Goal: Check status: Check status

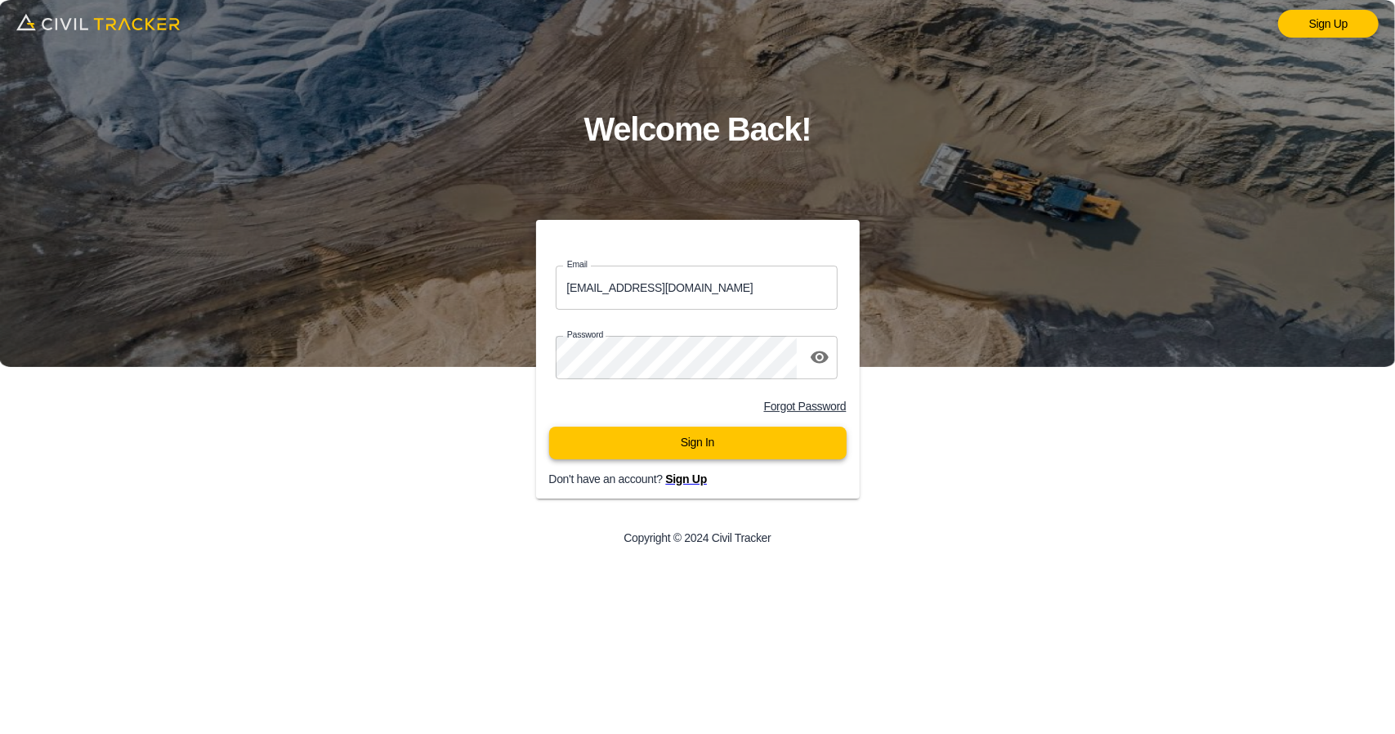
click at [657, 457] on button "Sign In" at bounding box center [698, 443] width 298 height 33
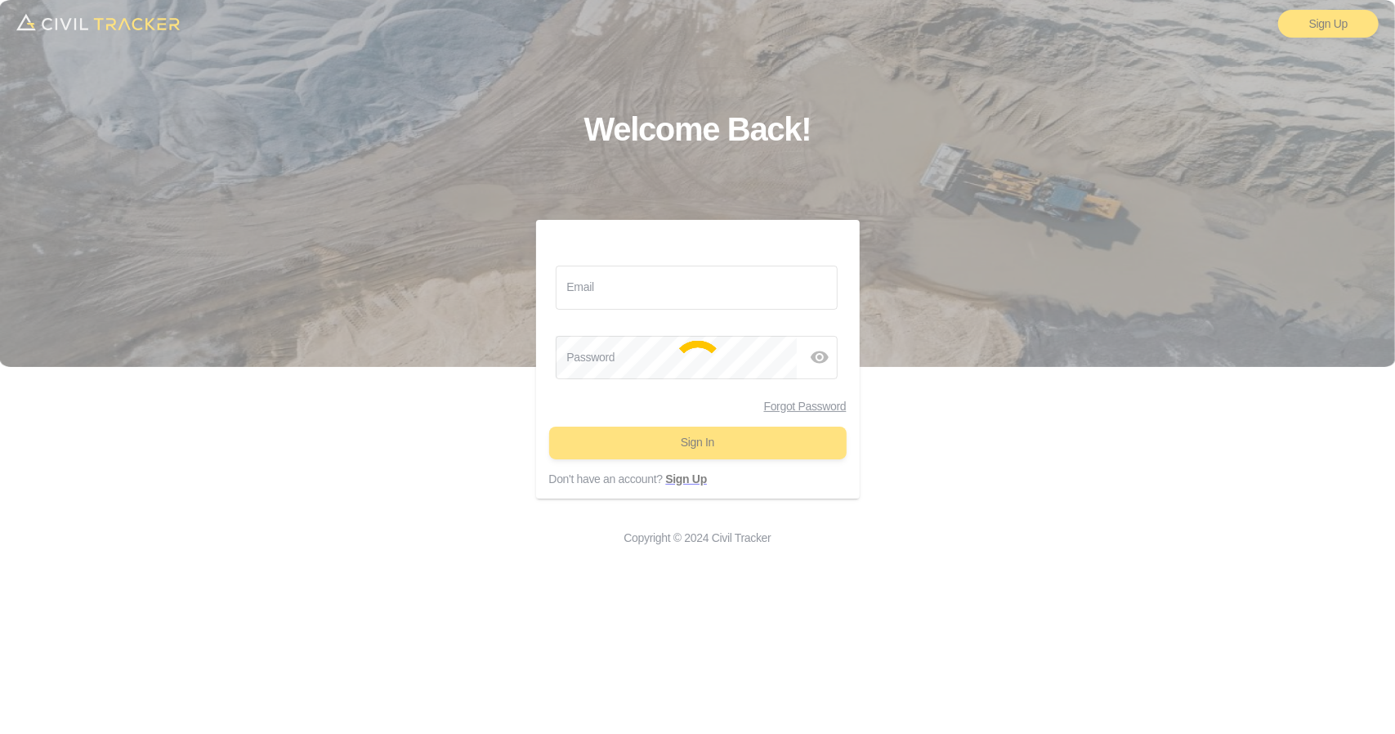
type input "support@civiltracker.xyz"
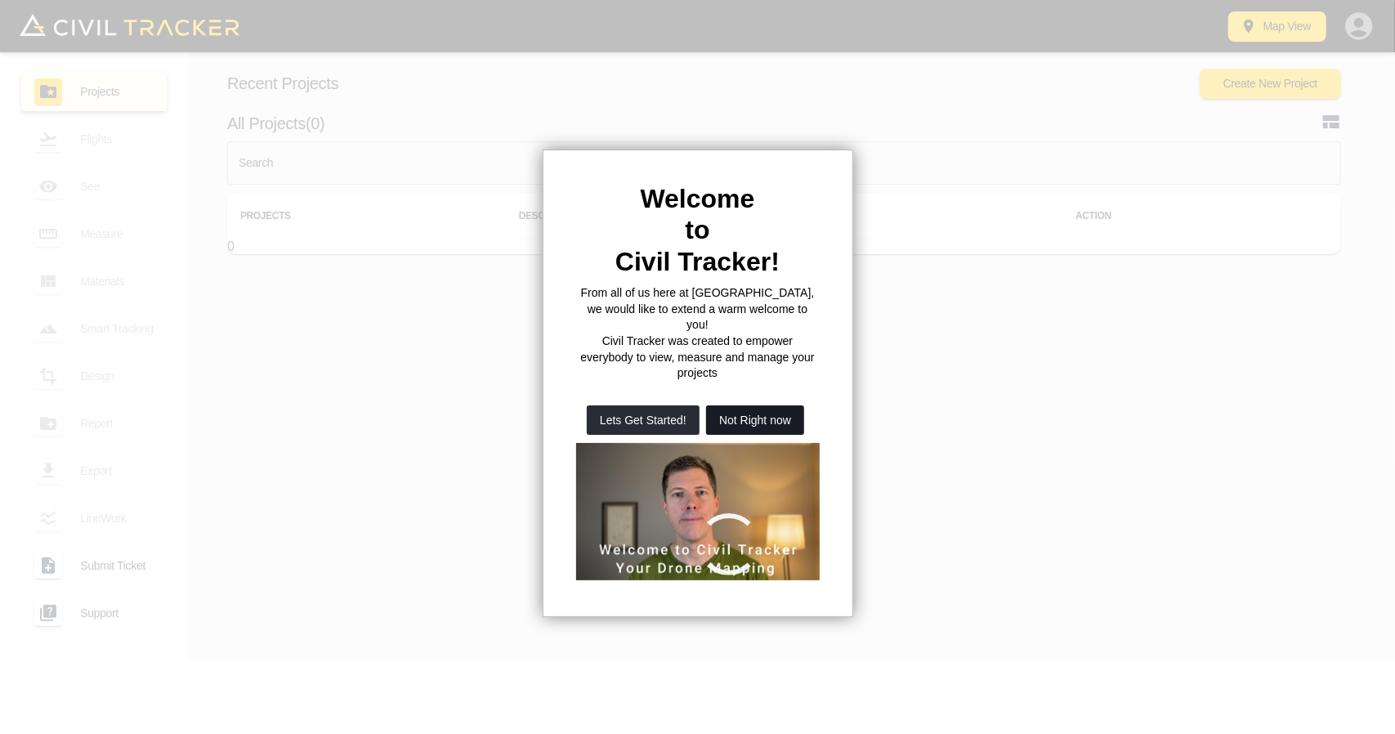
click at [778, 405] on button "Not Right now" at bounding box center [755, 419] width 98 height 29
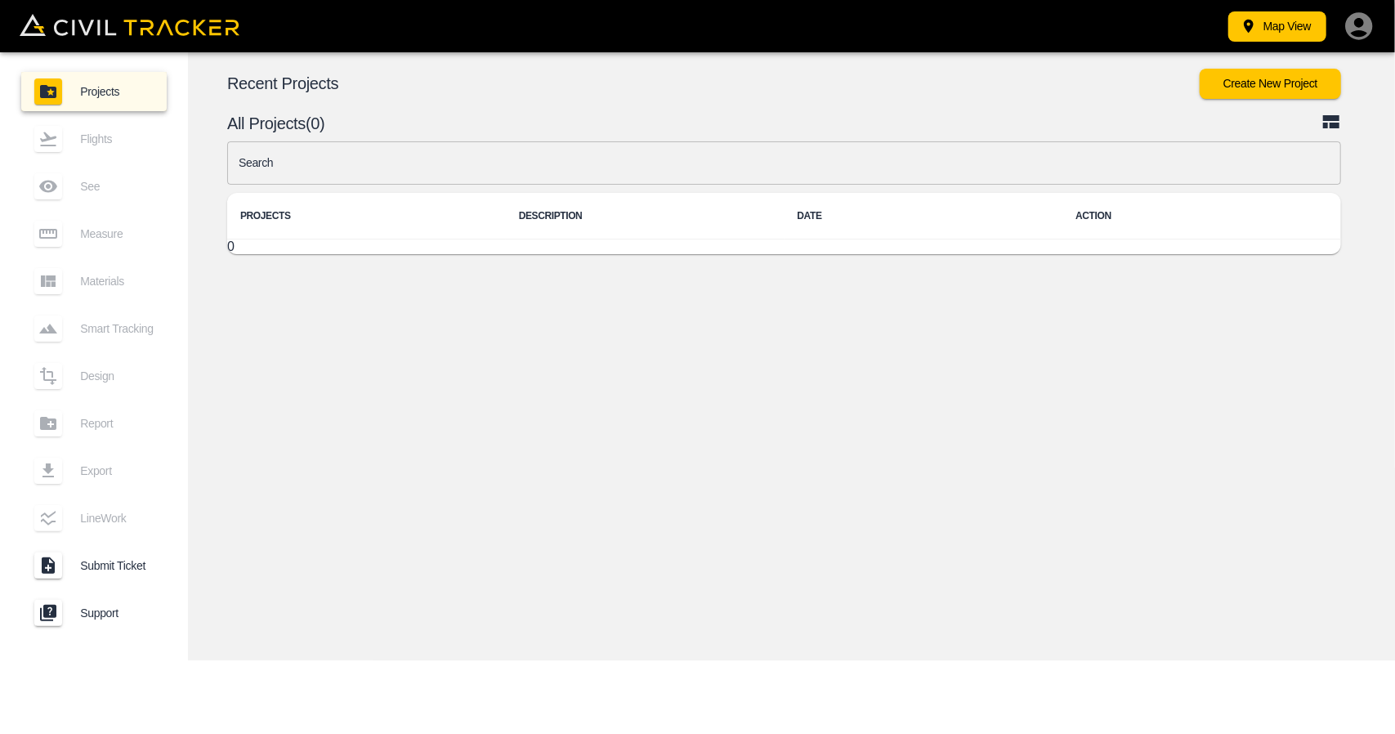
click at [530, 158] on input "text" at bounding box center [784, 162] width 1114 height 43
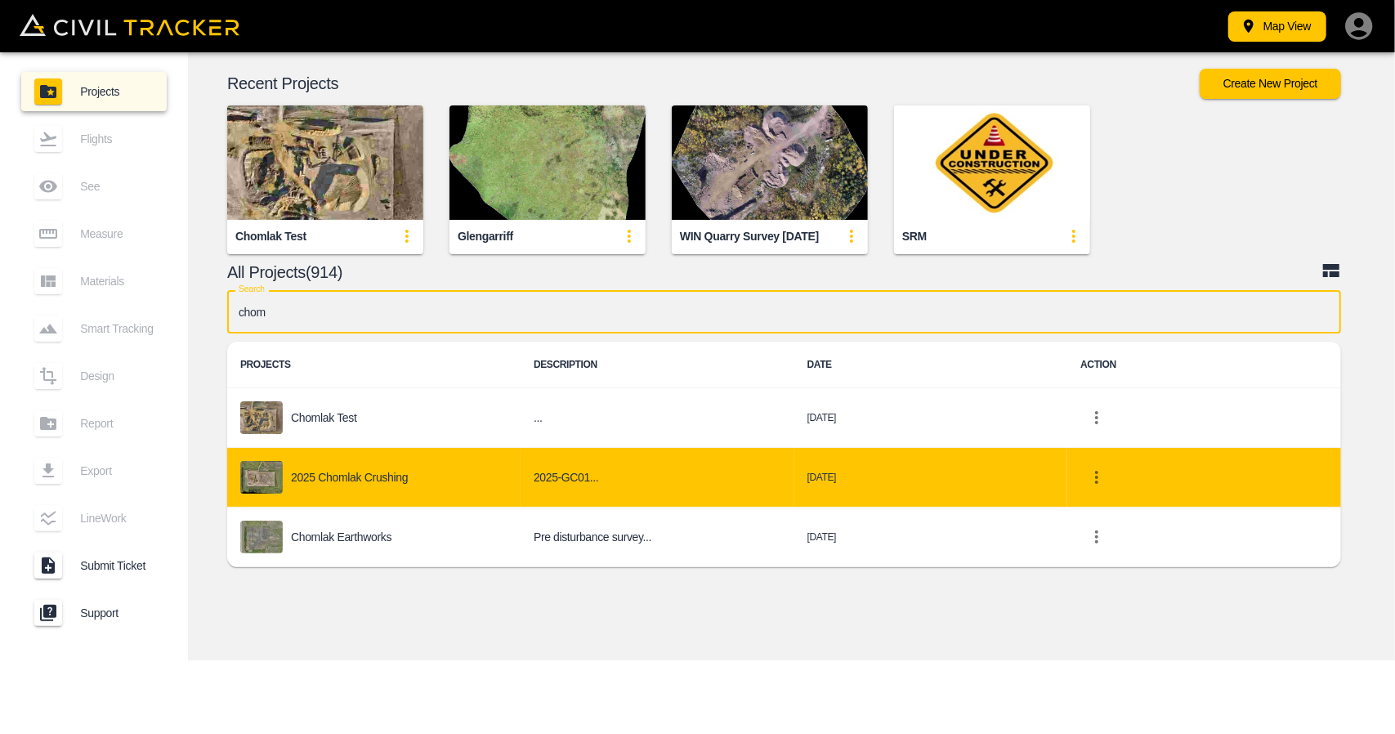
type input "chom"
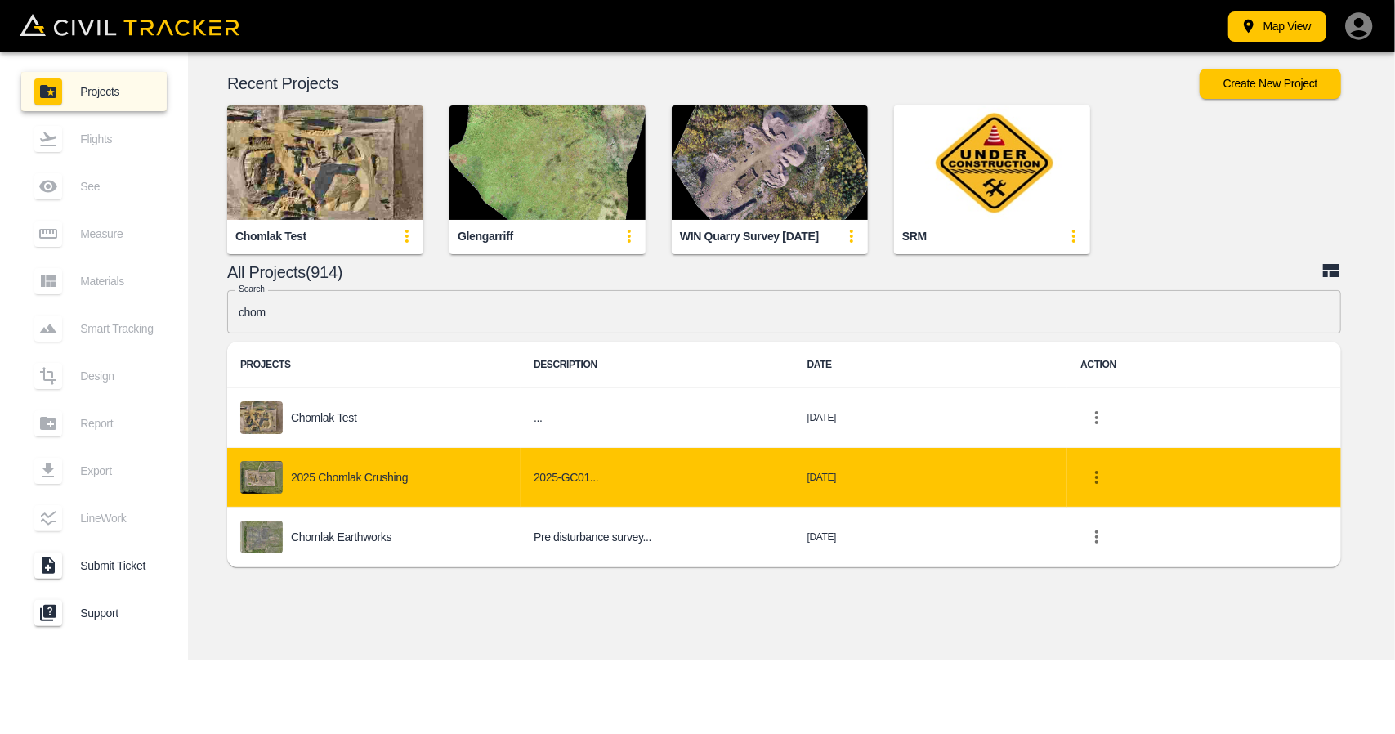
click at [327, 475] on p "2025 Chomlak Crushing" at bounding box center [349, 477] width 117 height 13
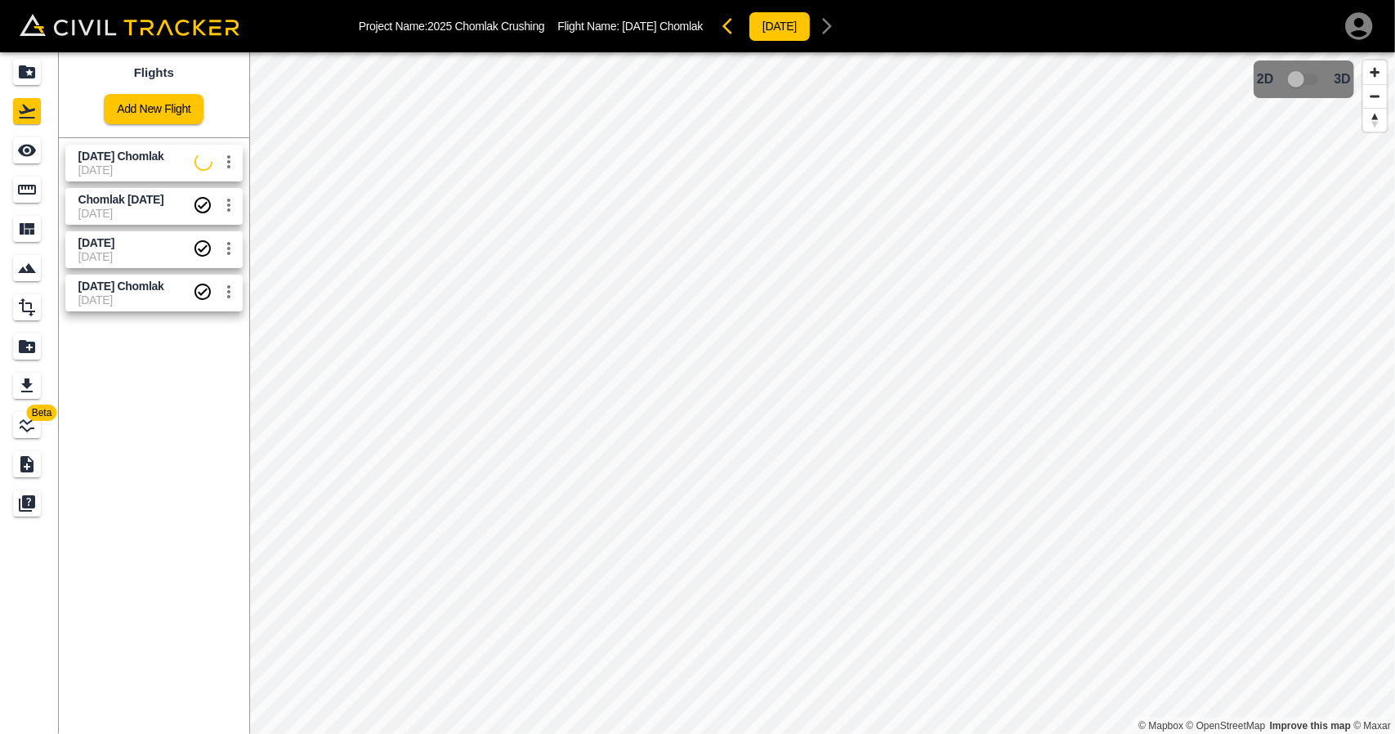
click at [129, 163] on span "[DATE] Chomlak" at bounding box center [136, 157] width 116 height 16
drag, startPoint x: 34, startPoint y: 155, endPoint x: 43, endPoint y: 155, distance: 9.0
click at [34, 155] on icon "See" at bounding box center [27, 151] width 20 height 20
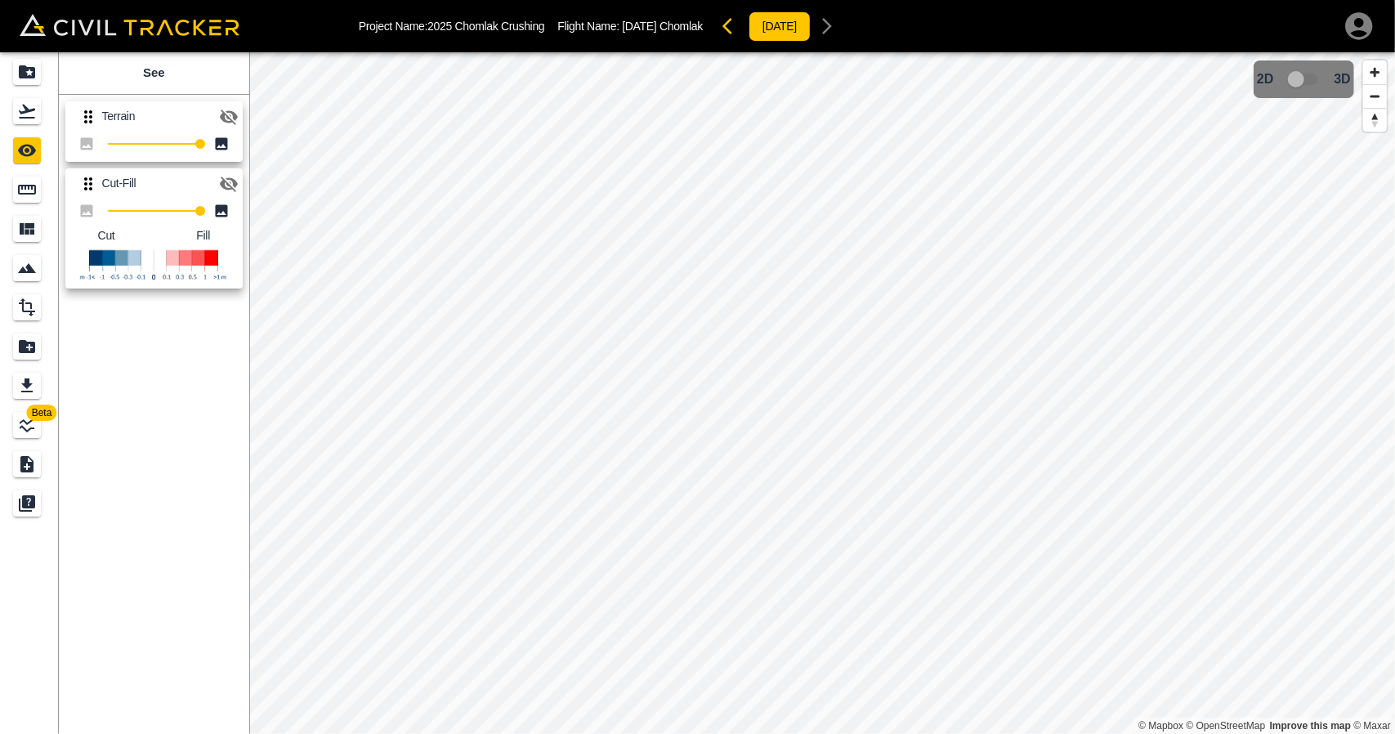
click at [226, 109] on icon "button" at bounding box center [229, 117] width 20 height 20
drag, startPoint x: 222, startPoint y: 110, endPoint x: 235, endPoint y: 179, distance: 69.9
click at [224, 110] on icon "button" at bounding box center [229, 117] width 20 height 20
click at [237, 189] on icon "button" at bounding box center [229, 184] width 20 height 20
click at [230, 103] on button "button" at bounding box center [229, 117] width 33 height 33
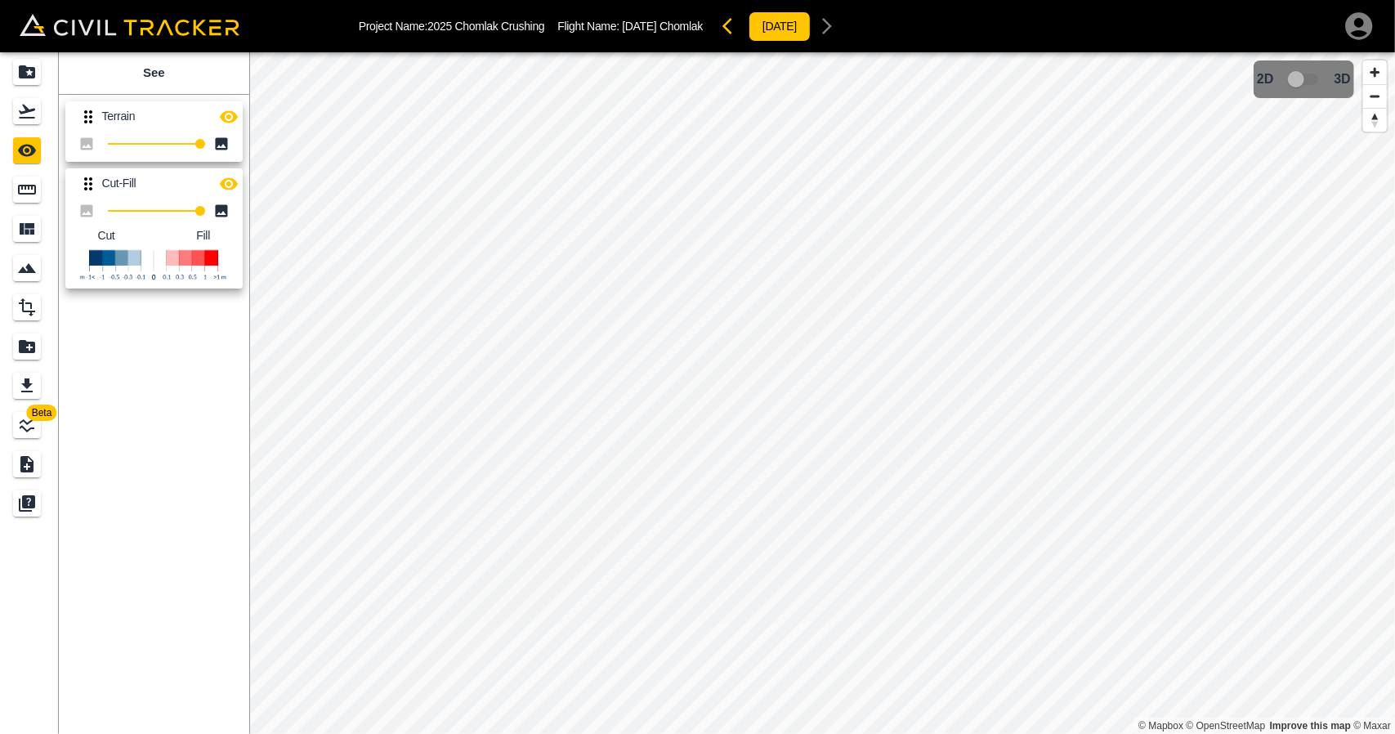
click at [230, 102] on button "button" at bounding box center [229, 117] width 33 height 33
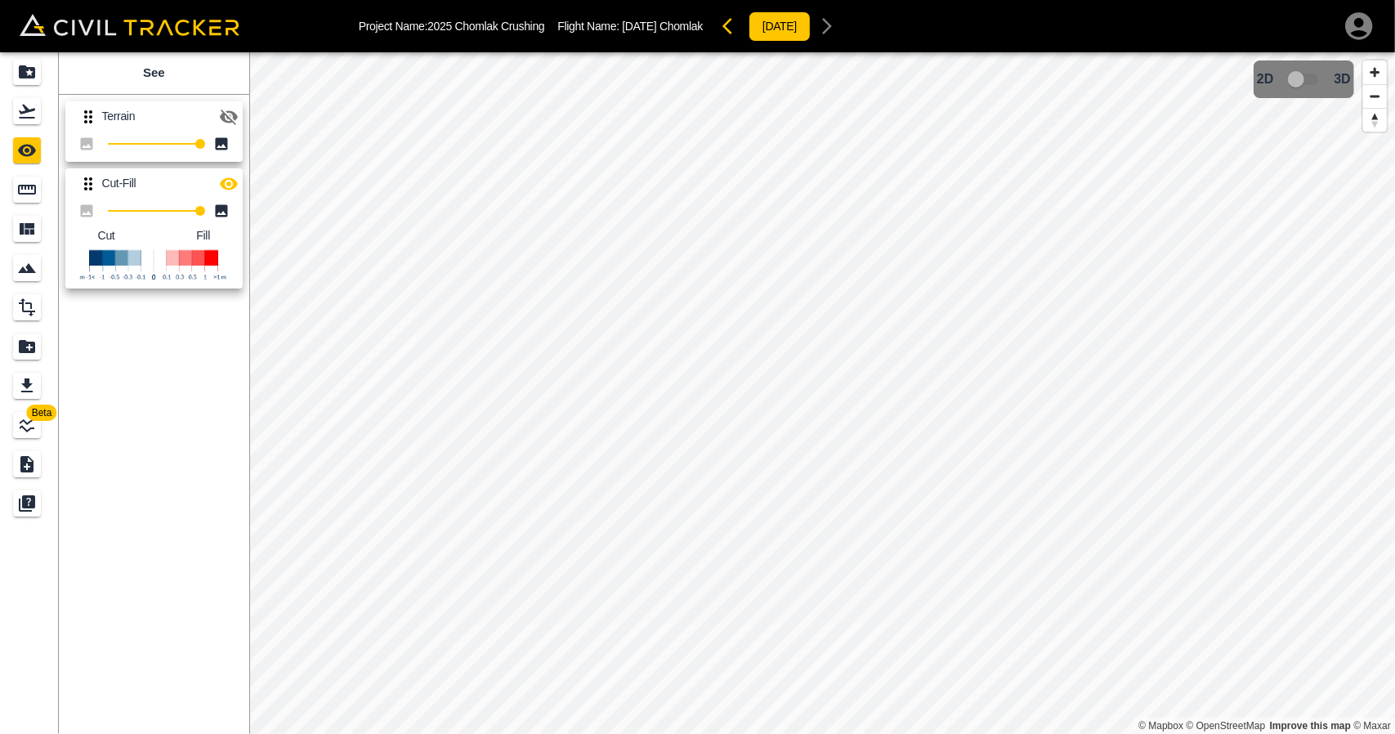
click at [726, 27] on icon "button" at bounding box center [733, 26] width 20 height 20
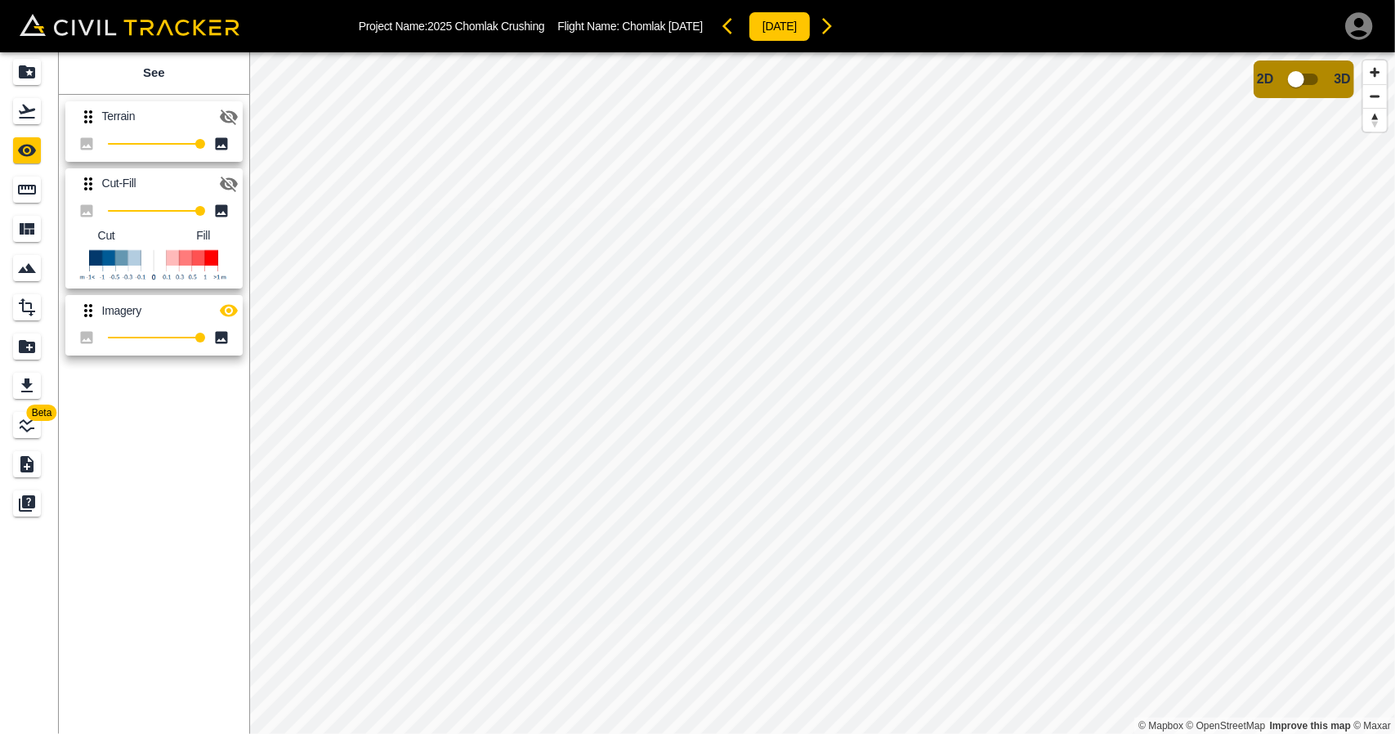
click at [226, 118] on icon "button" at bounding box center [229, 117] width 20 height 20
click at [235, 314] on icon "button" at bounding box center [229, 311] width 18 height 12
click at [837, 27] on icon "button" at bounding box center [827, 26] width 20 height 20
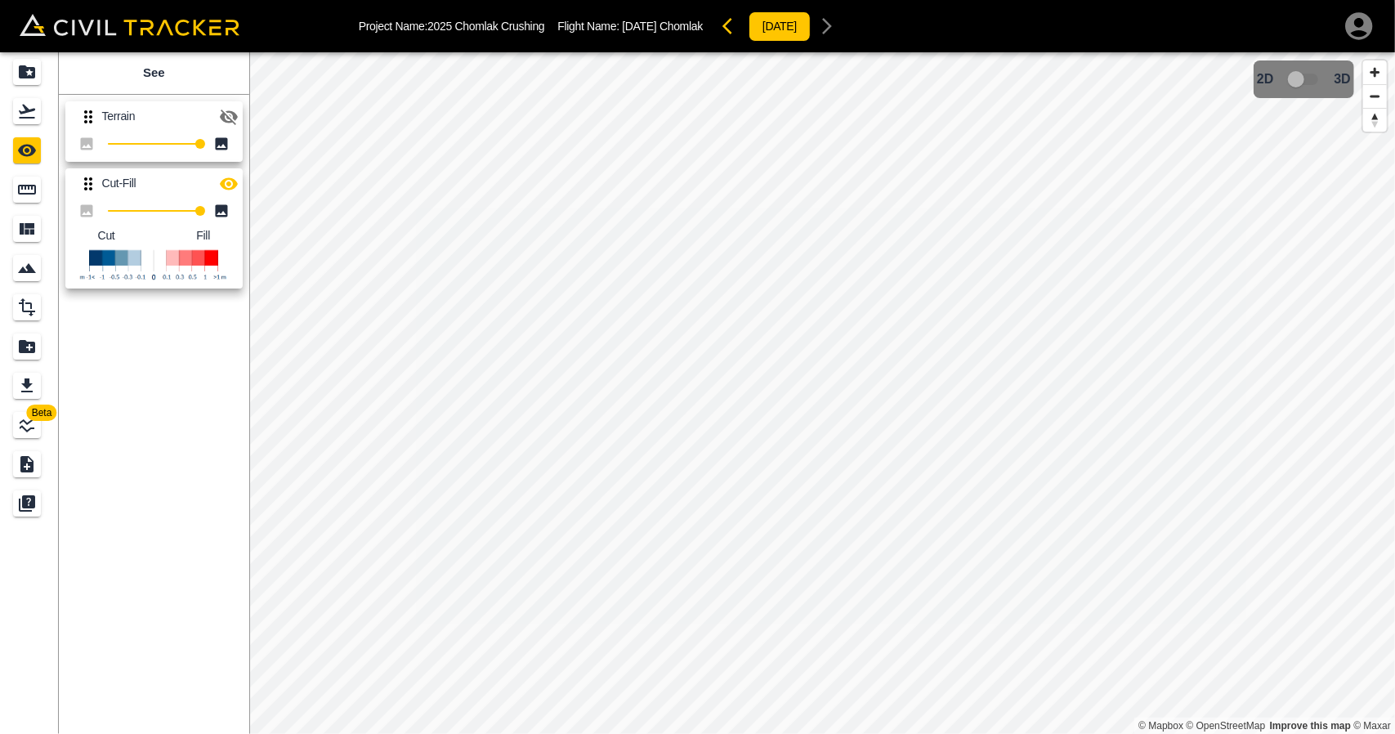
click at [237, 114] on icon "button" at bounding box center [229, 117] width 20 height 20
click at [224, 184] on icon "button" at bounding box center [229, 183] width 18 height 12
click at [725, 34] on icon "button" at bounding box center [728, 26] width 10 height 16
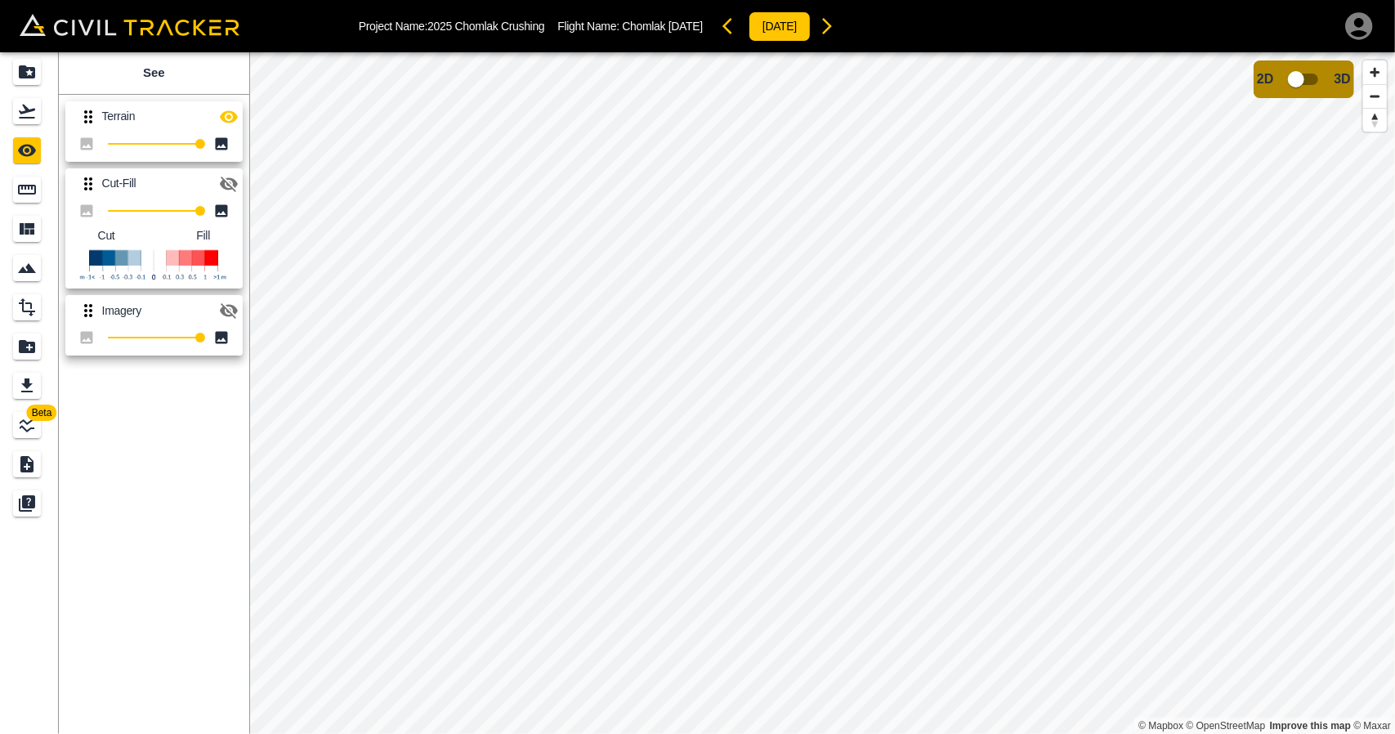
click at [837, 27] on icon "button" at bounding box center [827, 26] width 20 height 20
click at [716, 25] on button "button" at bounding box center [732, 26] width 33 height 33
click at [832, 25] on icon "button" at bounding box center [827, 26] width 10 height 16
click at [723, 30] on icon "button" at bounding box center [733, 26] width 20 height 20
click at [837, 28] on icon "button" at bounding box center [827, 26] width 20 height 20
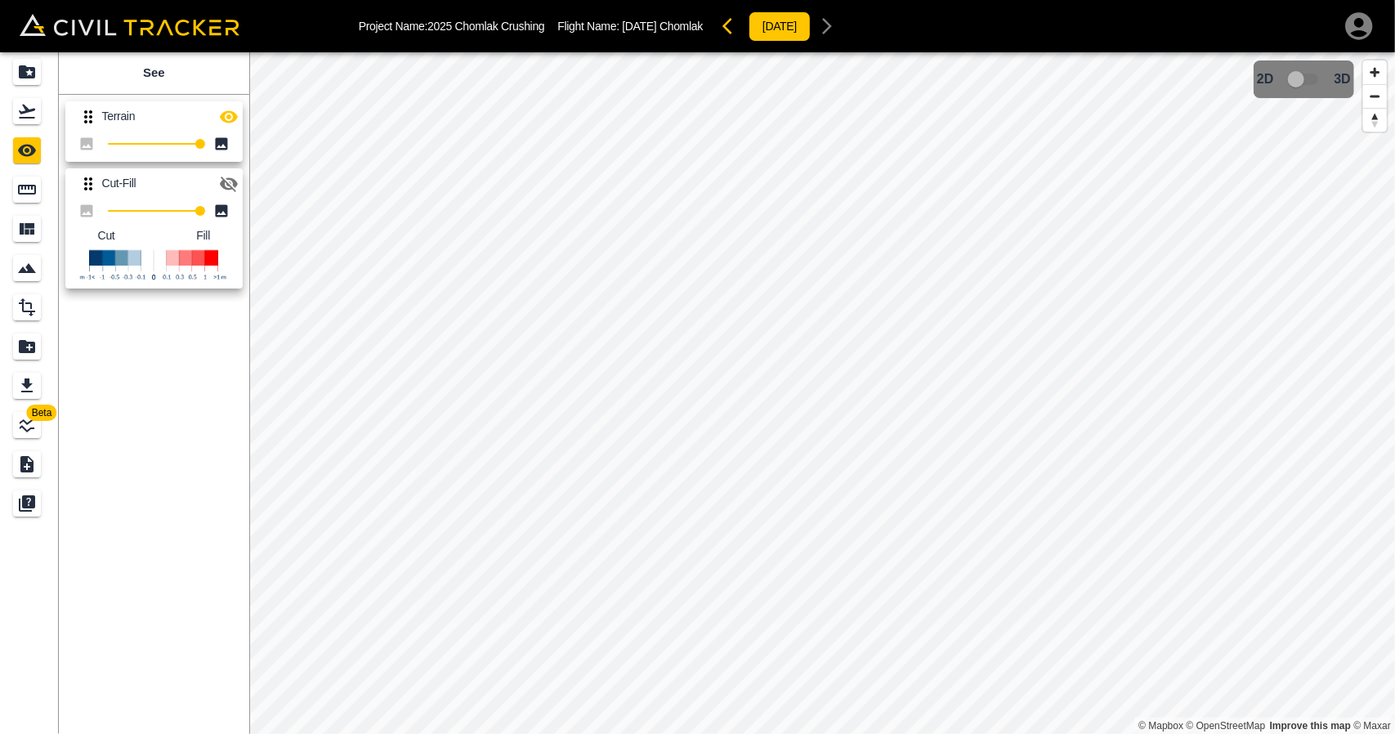
click at [237, 183] on icon "button" at bounding box center [229, 185] width 18 height 16
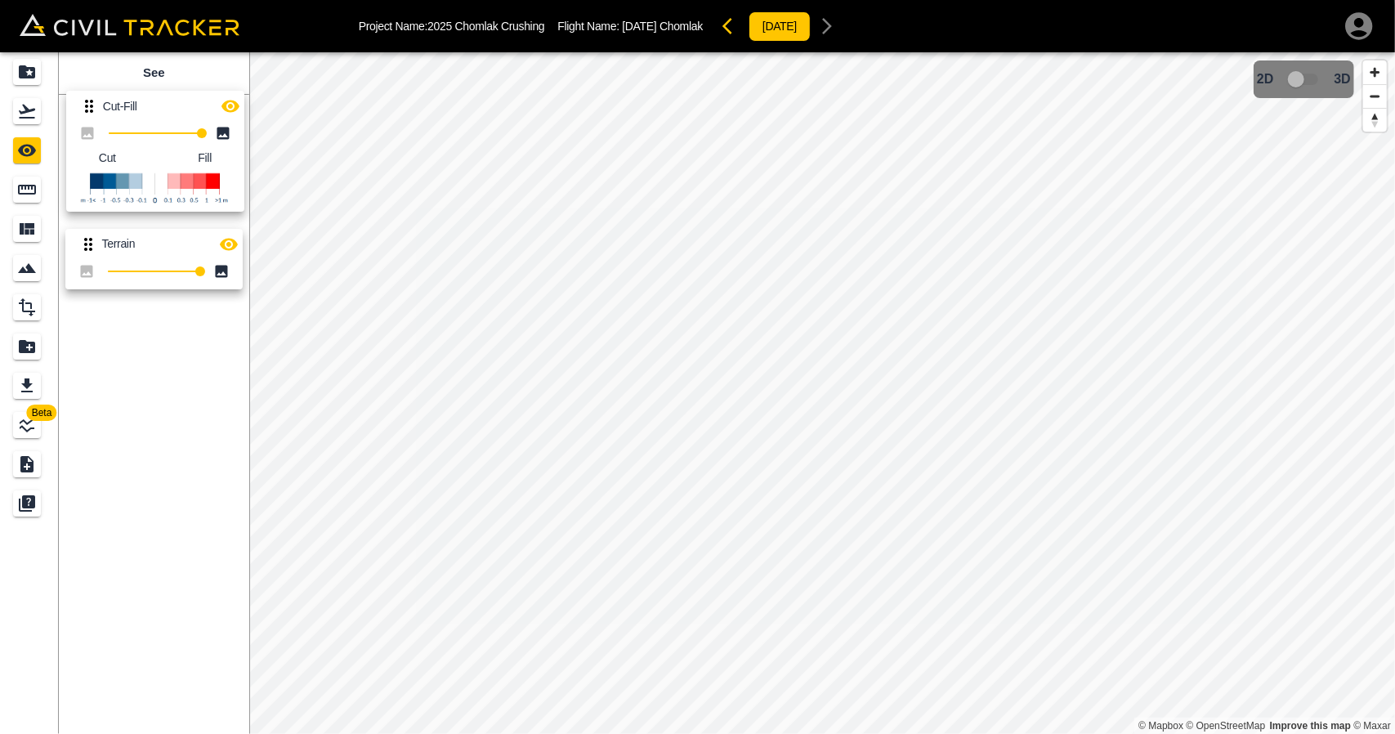
drag, startPoint x: 89, startPoint y: 190, endPoint x: 92, endPoint y: 108, distance: 82.6
click at [92, 108] on div "Terrain 100 Cut-Fill 100 Cut Fill" at bounding box center [150, 192] width 197 height 208
click at [232, 114] on icon "button" at bounding box center [229, 116] width 18 height 12
click at [232, 113] on icon "button" at bounding box center [229, 118] width 18 height 16
type input "47"
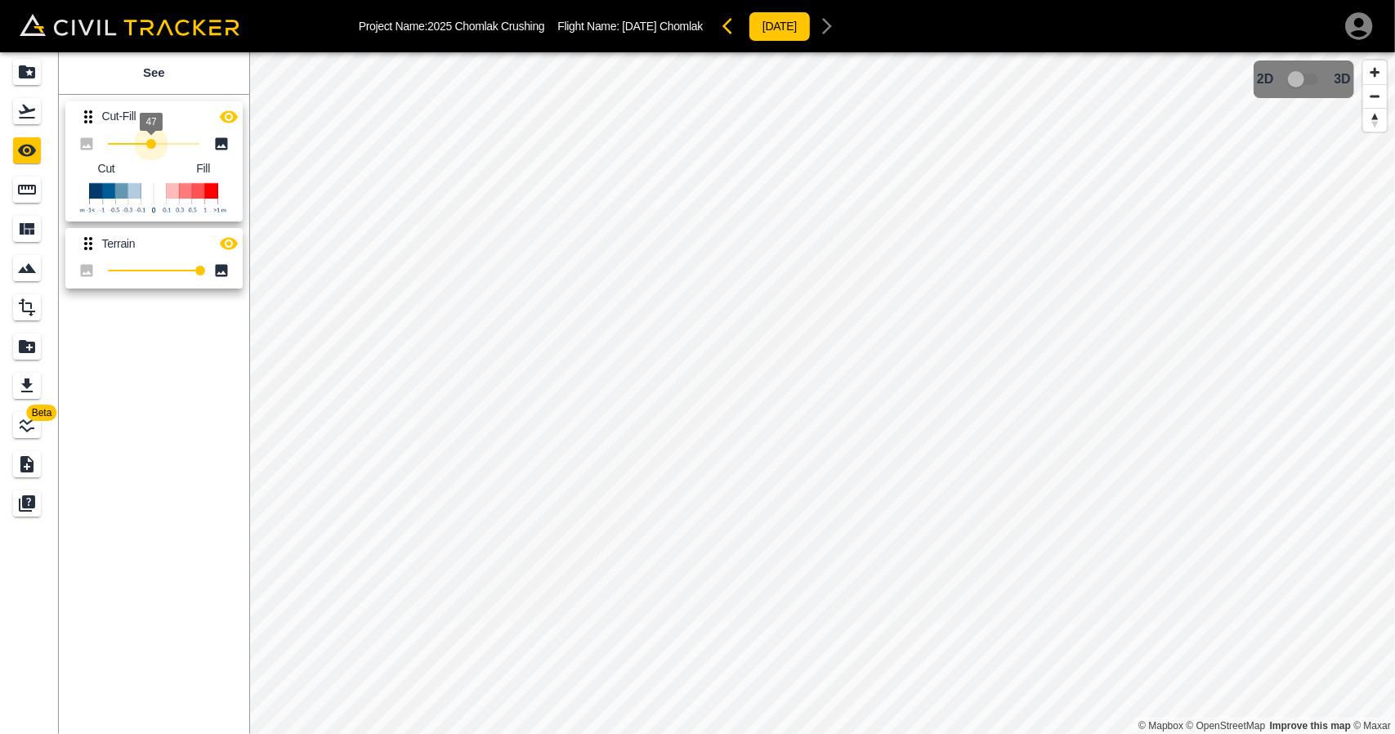
drag, startPoint x: 198, startPoint y: 143, endPoint x: 151, endPoint y: 194, distance: 68.8
click at [151, 194] on div "47 Cut Fill" at bounding box center [153, 177] width 177 height 90
click at [723, 26] on icon "button" at bounding box center [728, 26] width 10 height 16
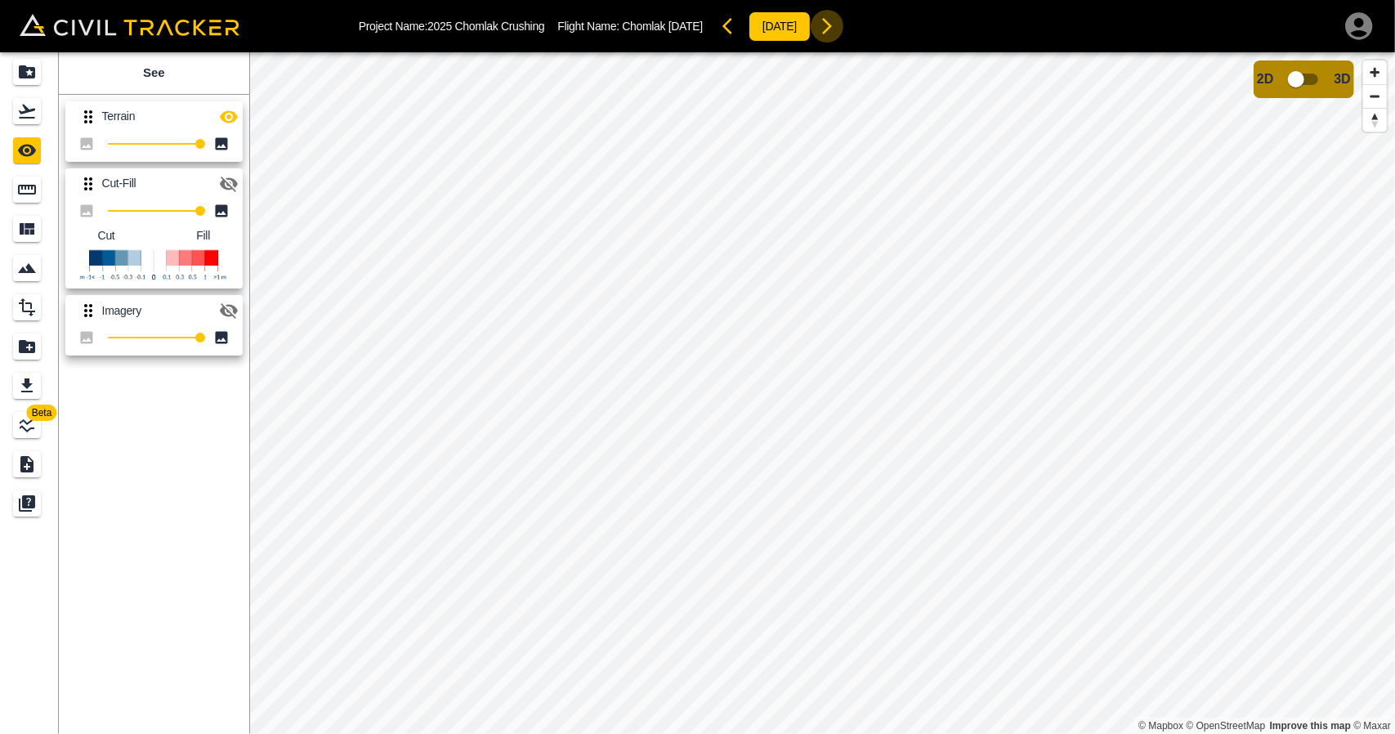
click at [843, 29] on button "button" at bounding box center [827, 26] width 33 height 33
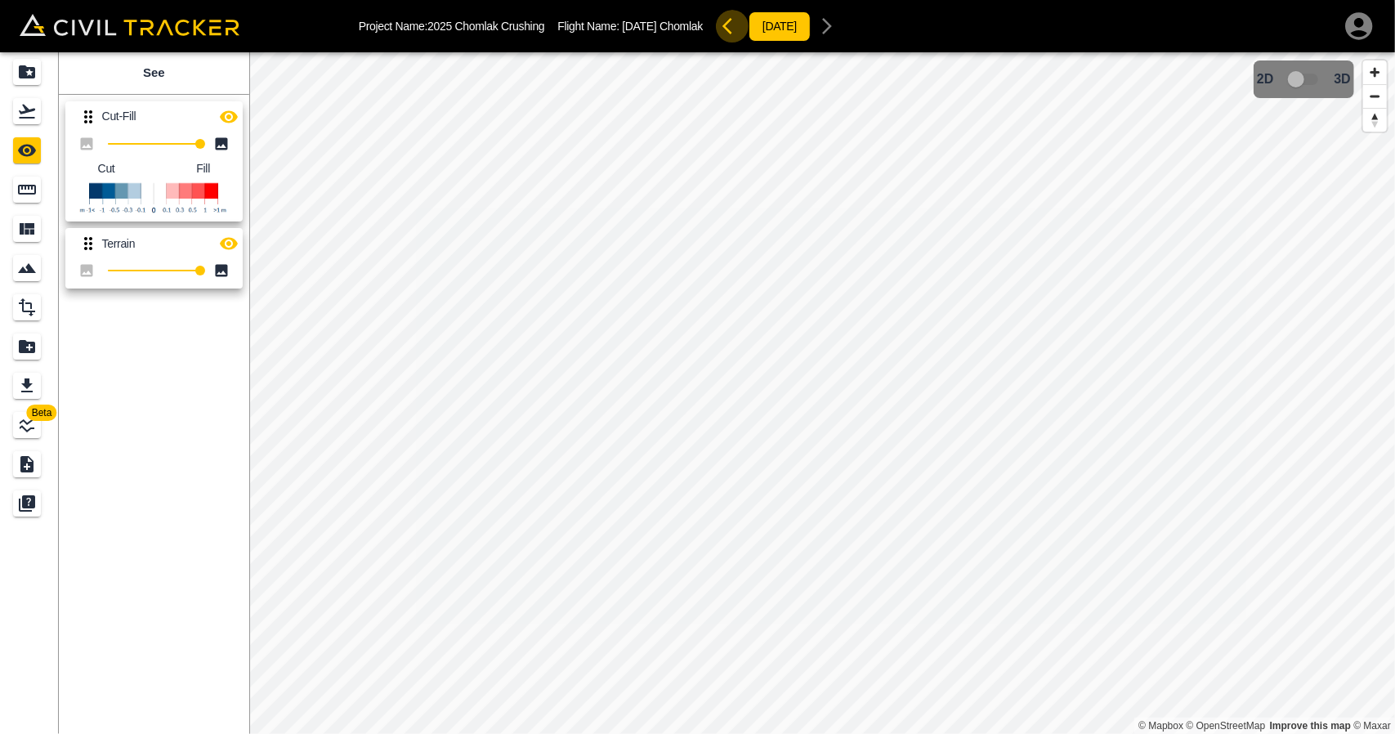
click at [719, 38] on button "button" at bounding box center [732, 26] width 33 height 33
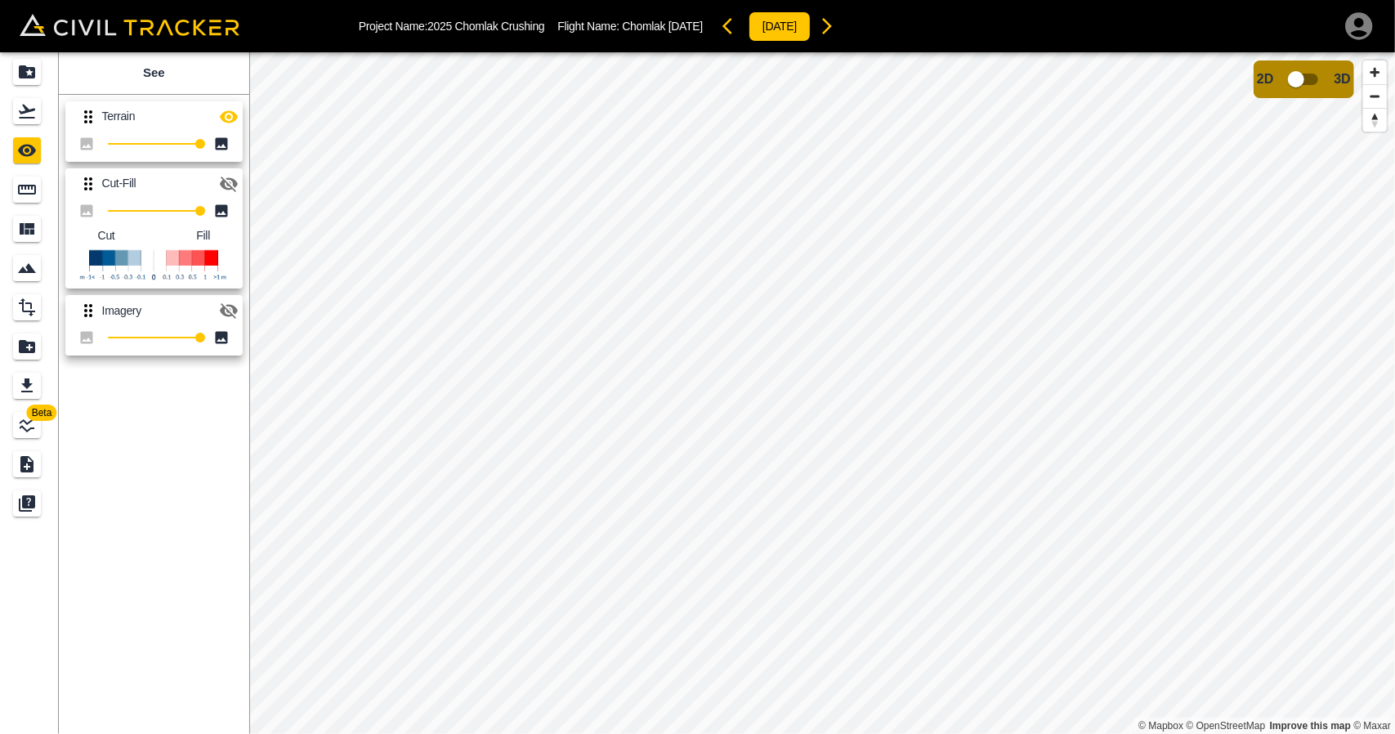
click at [837, 16] on icon "button" at bounding box center [827, 26] width 20 height 20
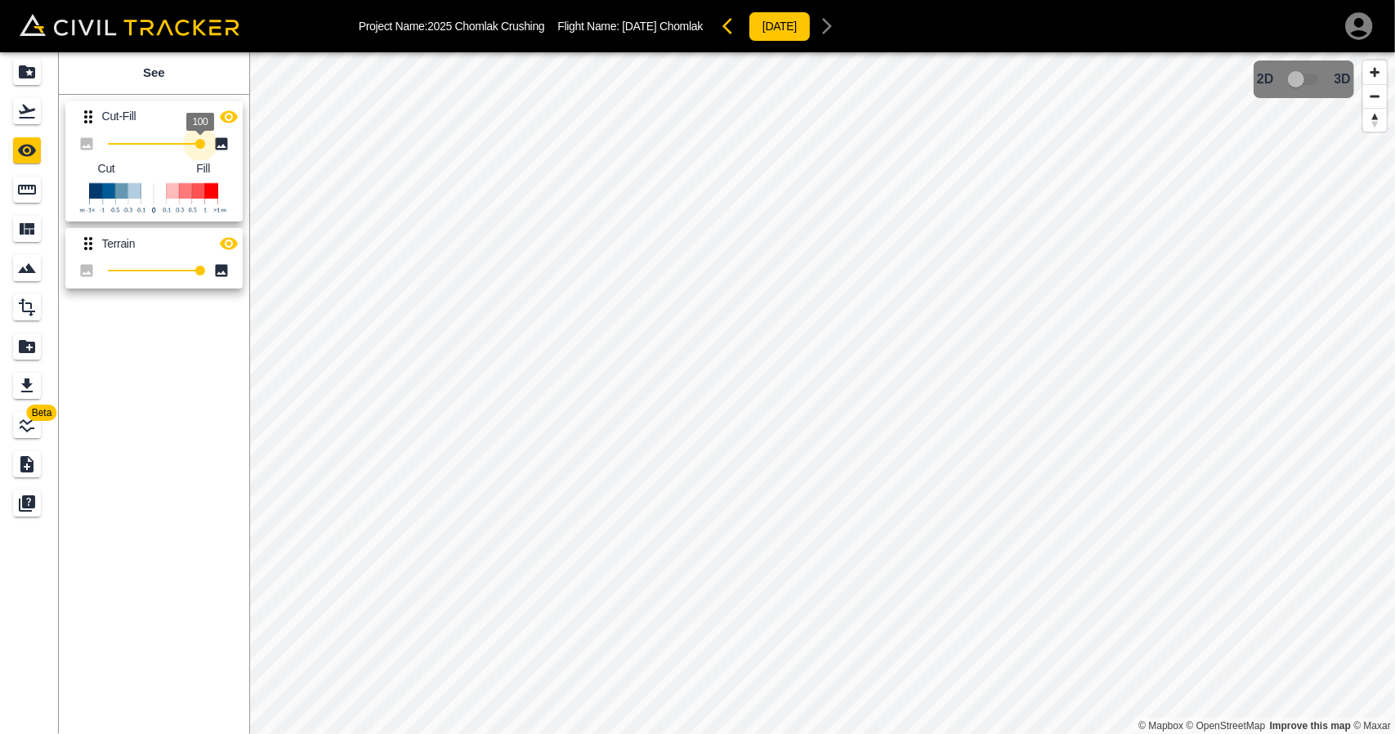
click at [422, 205] on div "Beta See Cut-Fill 100 Cut Fill Terrain 100 © Mapbox © OpenStreetMap Improve thi…" at bounding box center [697, 393] width 1395 height 682
click at [228, 123] on icon "button" at bounding box center [229, 117] width 20 height 20
click at [232, 257] on button "button" at bounding box center [229, 243] width 33 height 33
click at [235, 113] on icon "button" at bounding box center [229, 116] width 18 height 12
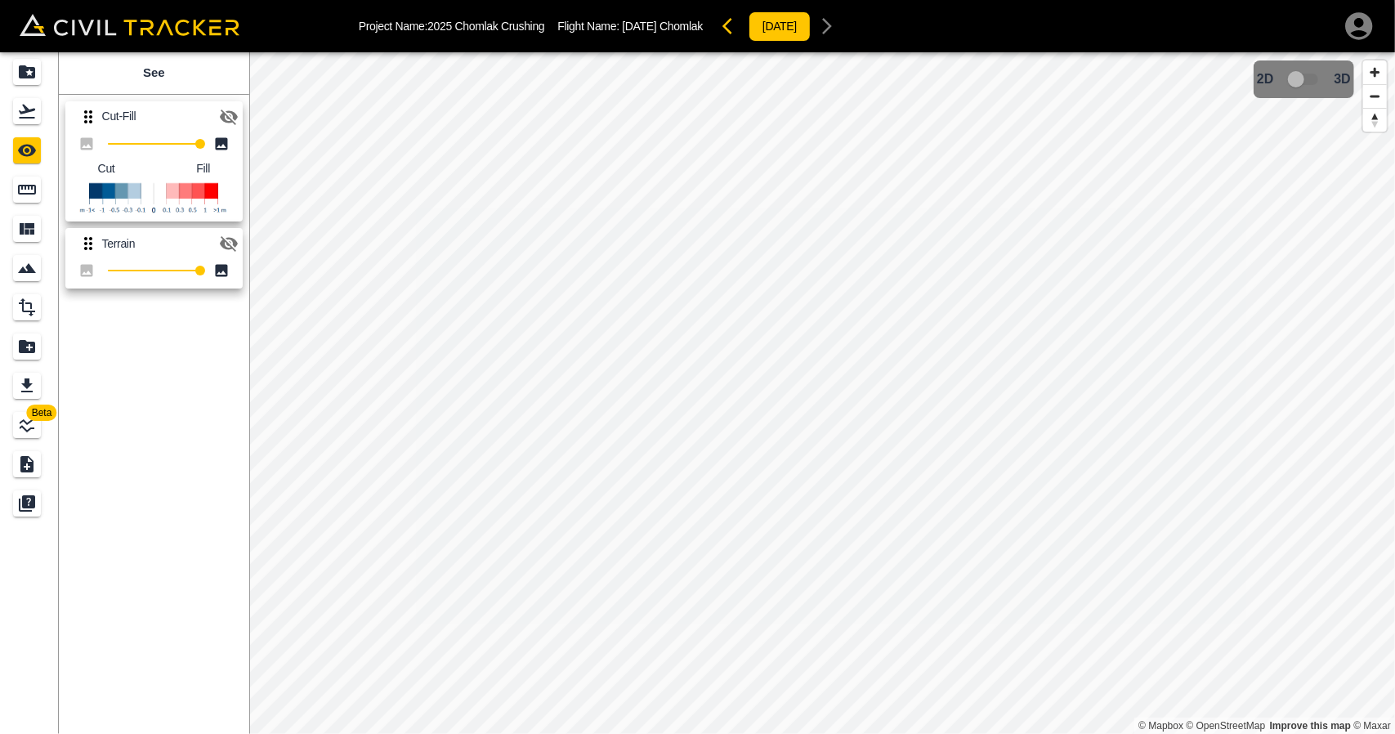
click at [235, 113] on icon "button" at bounding box center [229, 118] width 18 height 16
click at [226, 244] on icon "button" at bounding box center [229, 244] width 20 height 20
type input "37"
drag, startPoint x: 201, startPoint y: 143, endPoint x: 141, endPoint y: 162, distance: 62.6
click at [141, 162] on div "37 Cut Fill" at bounding box center [153, 177] width 177 height 90
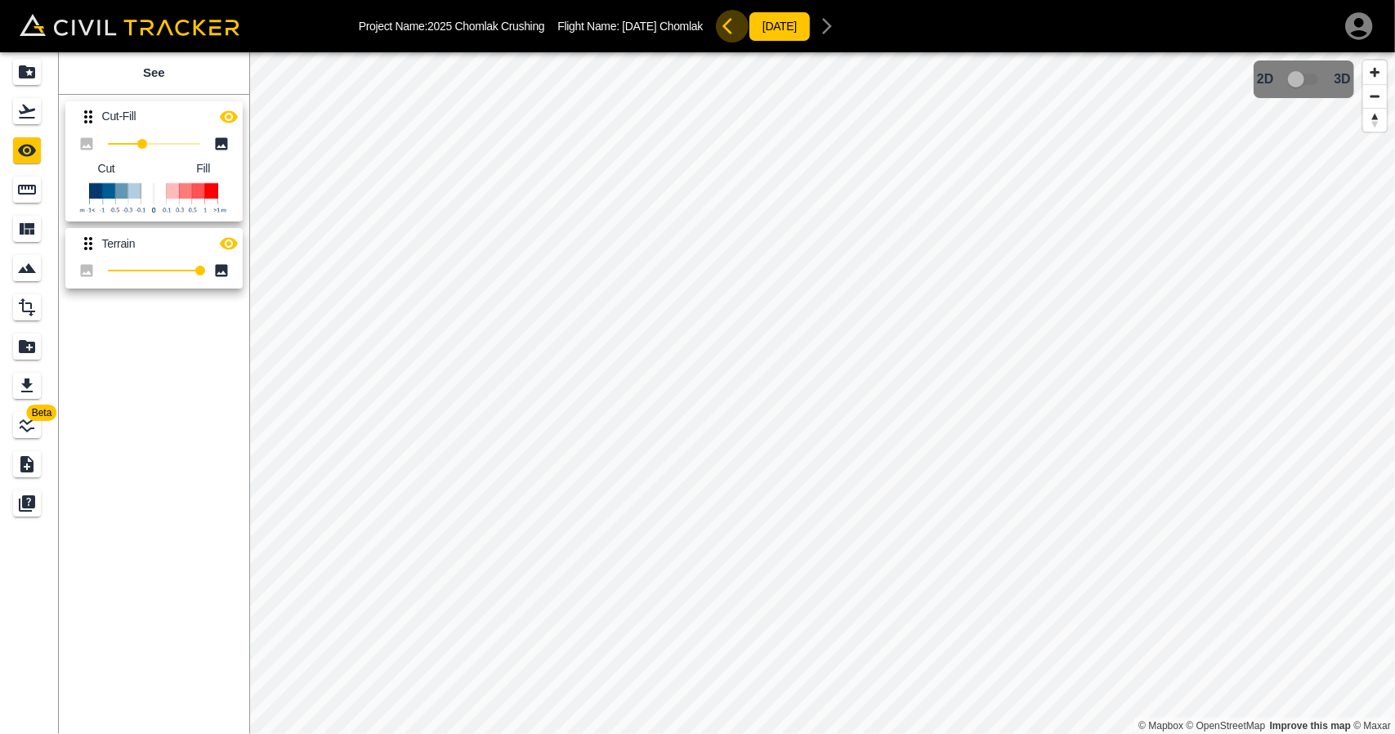
click at [723, 25] on icon "button" at bounding box center [728, 26] width 10 height 16
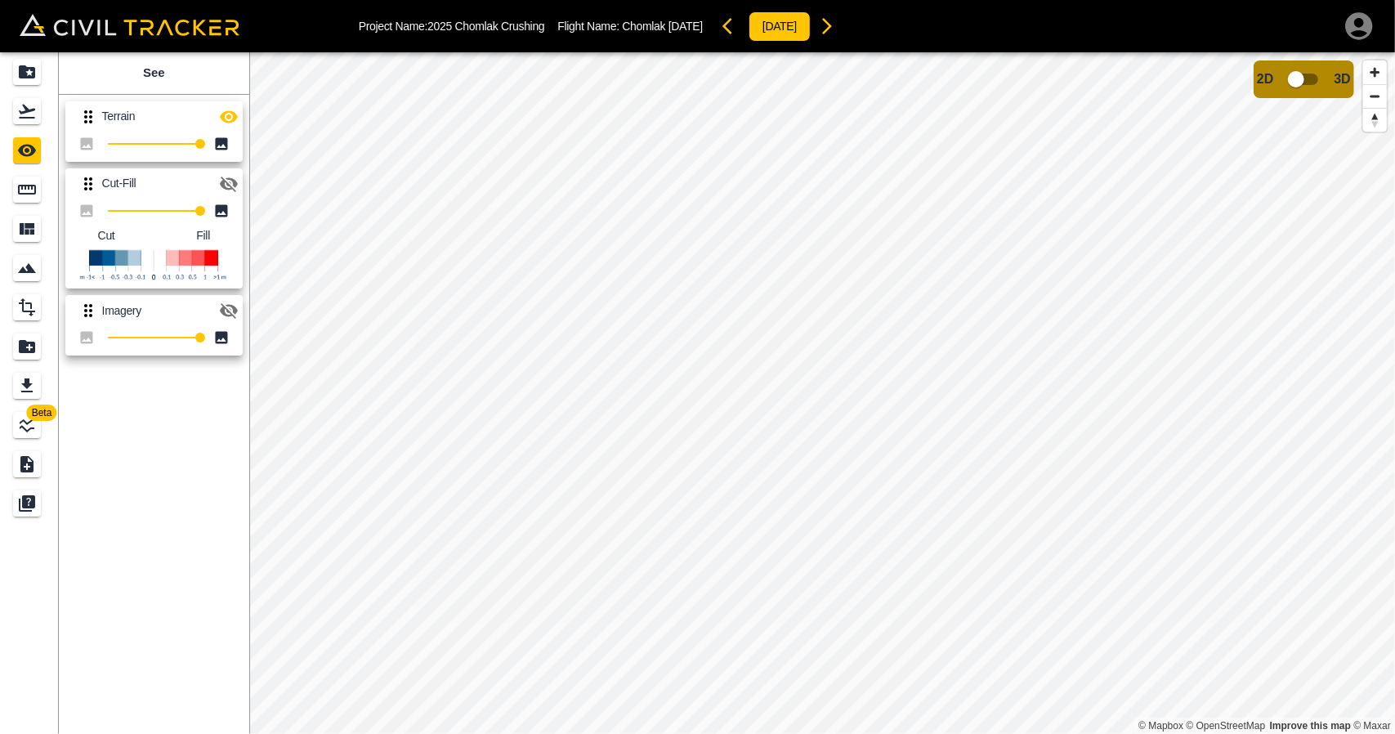
click at [843, 27] on button "button" at bounding box center [827, 26] width 33 height 33
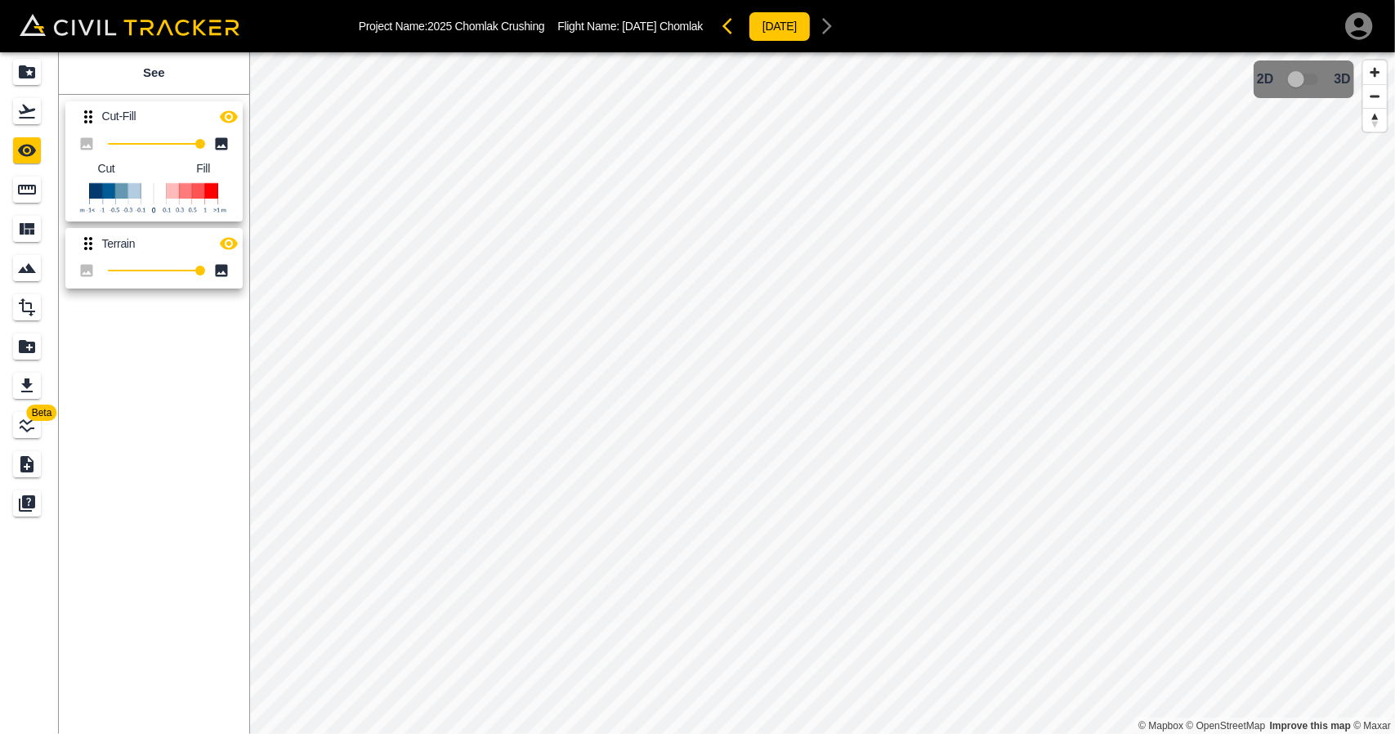
click at [716, 32] on button "button" at bounding box center [732, 26] width 33 height 33
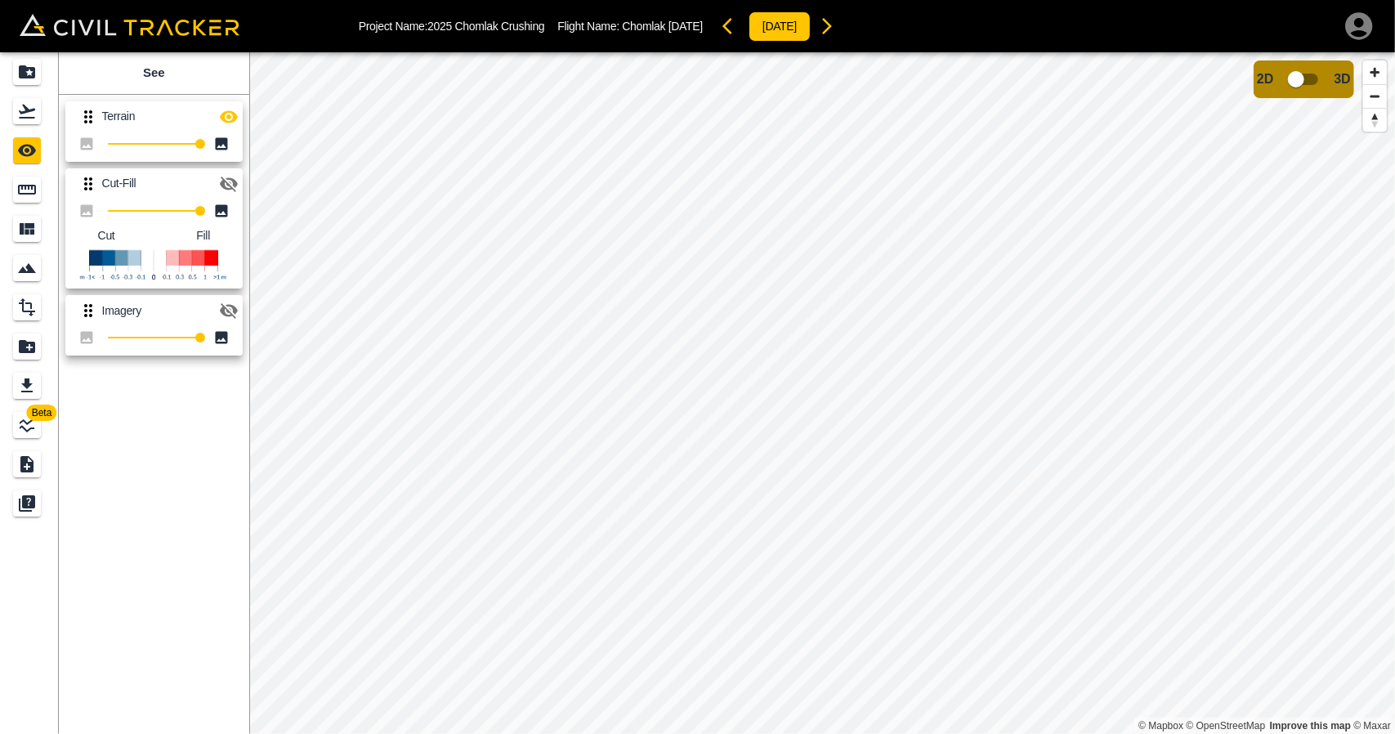
click at [832, 31] on icon "button" at bounding box center [827, 26] width 10 height 16
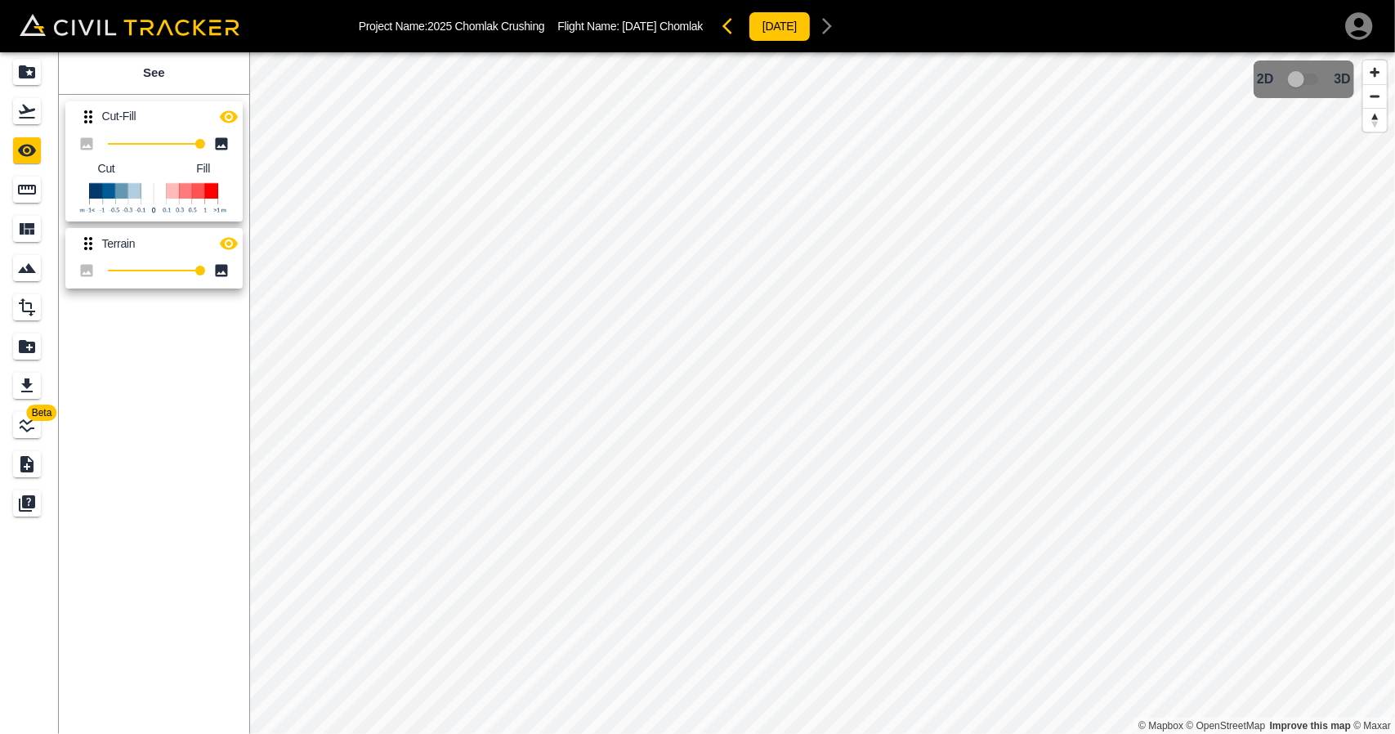
click at [232, 121] on icon "button" at bounding box center [229, 116] width 18 height 12
click at [232, 121] on icon "button" at bounding box center [229, 118] width 18 height 16
type input "100"
click at [305, 146] on div "Beta See Cut-Fill 100 Cut Fill Terrain 100 © Mapbox © OpenStreetMap Improve thi…" at bounding box center [697, 393] width 1395 height 682
click at [716, 31] on button "button" at bounding box center [732, 26] width 33 height 33
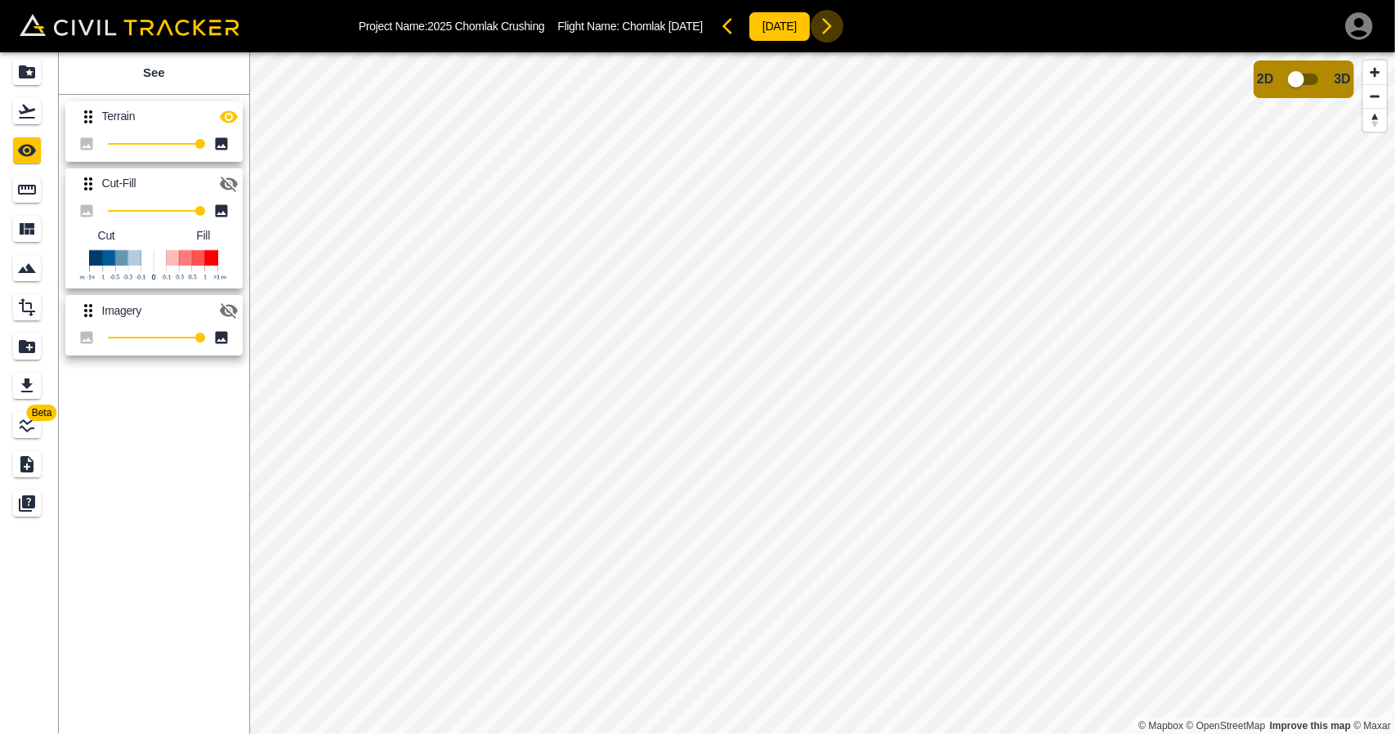
click at [837, 29] on icon "button" at bounding box center [827, 26] width 20 height 20
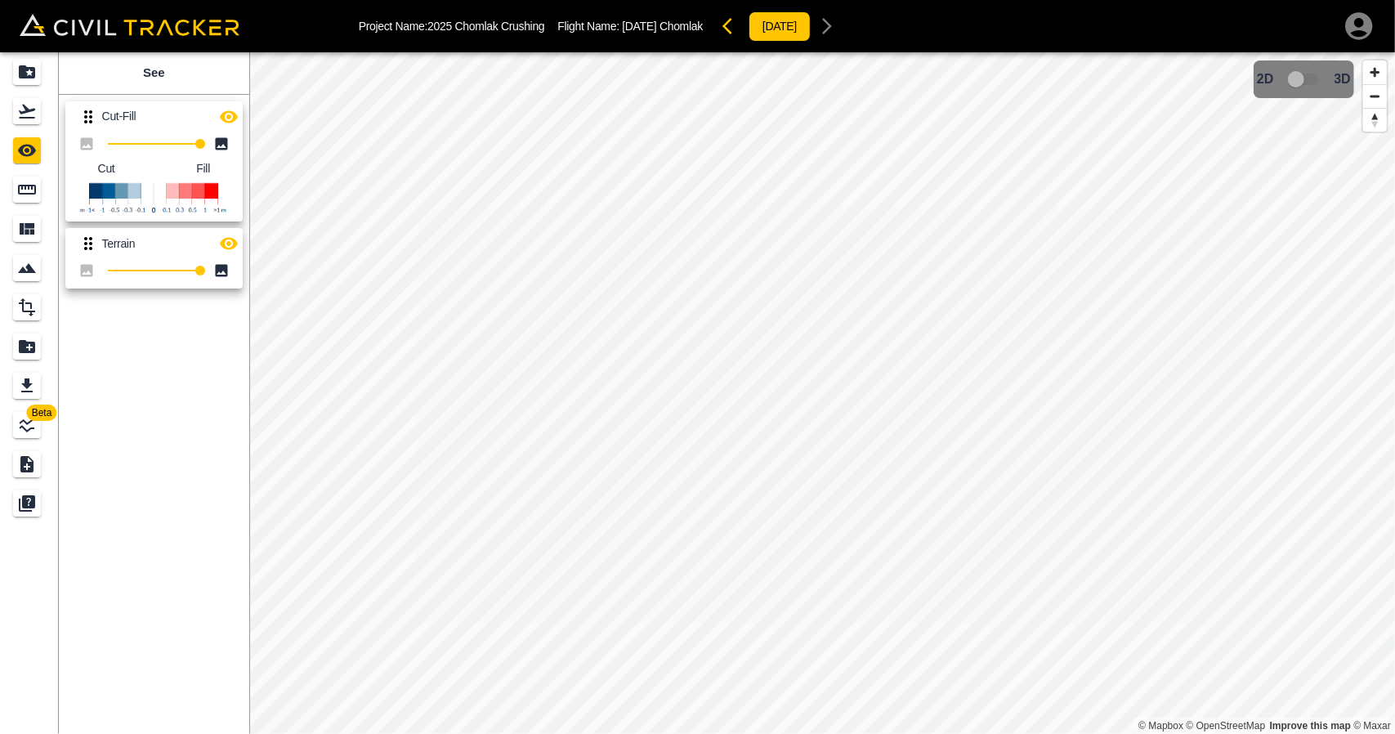
click at [221, 120] on icon "button" at bounding box center [229, 117] width 20 height 20
click at [709, 25] on div "Project Name: 2025 Chomlak Crushing Flight Name: [DATE] [GEOGRAPHIC_DATA] [DATE]" at bounding box center [601, 26] width 485 height 33
click at [723, 20] on icon "button" at bounding box center [728, 26] width 10 height 16
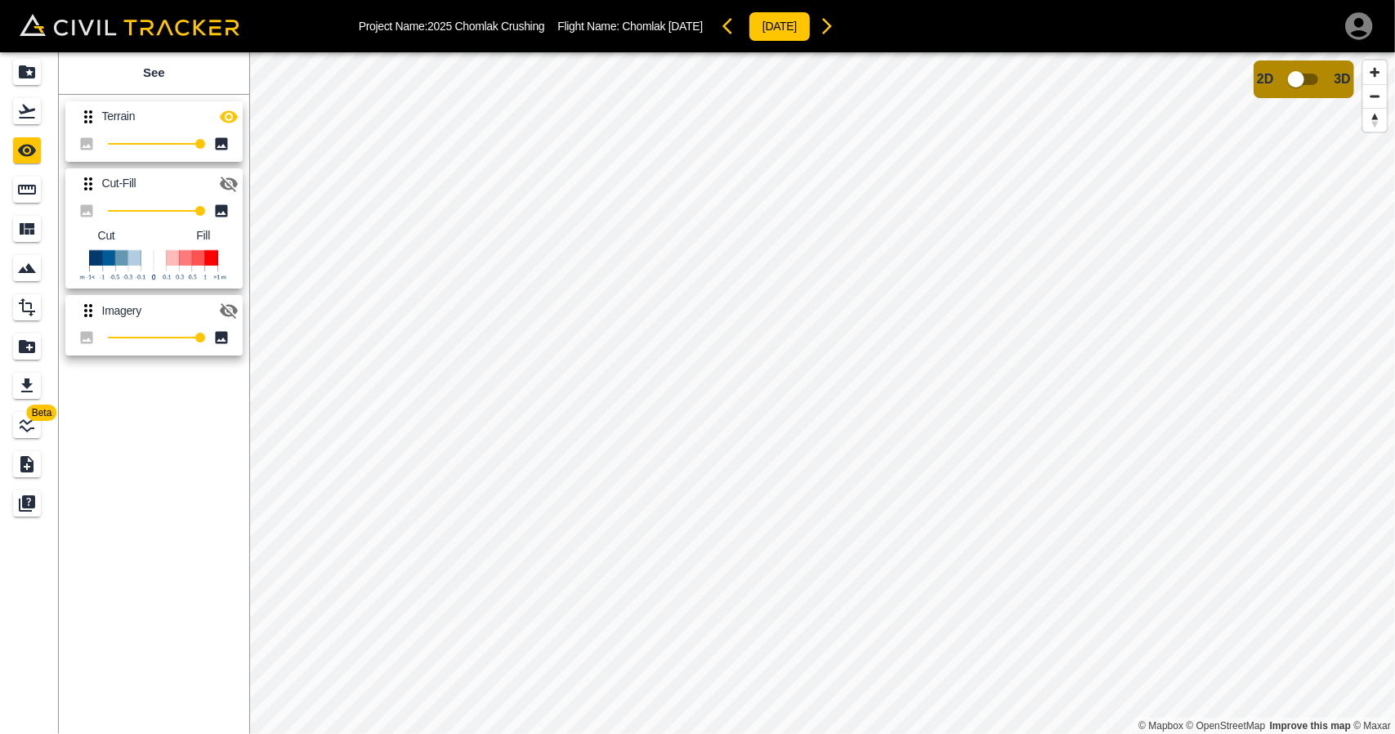
click at [837, 25] on icon "button" at bounding box center [827, 26] width 20 height 20
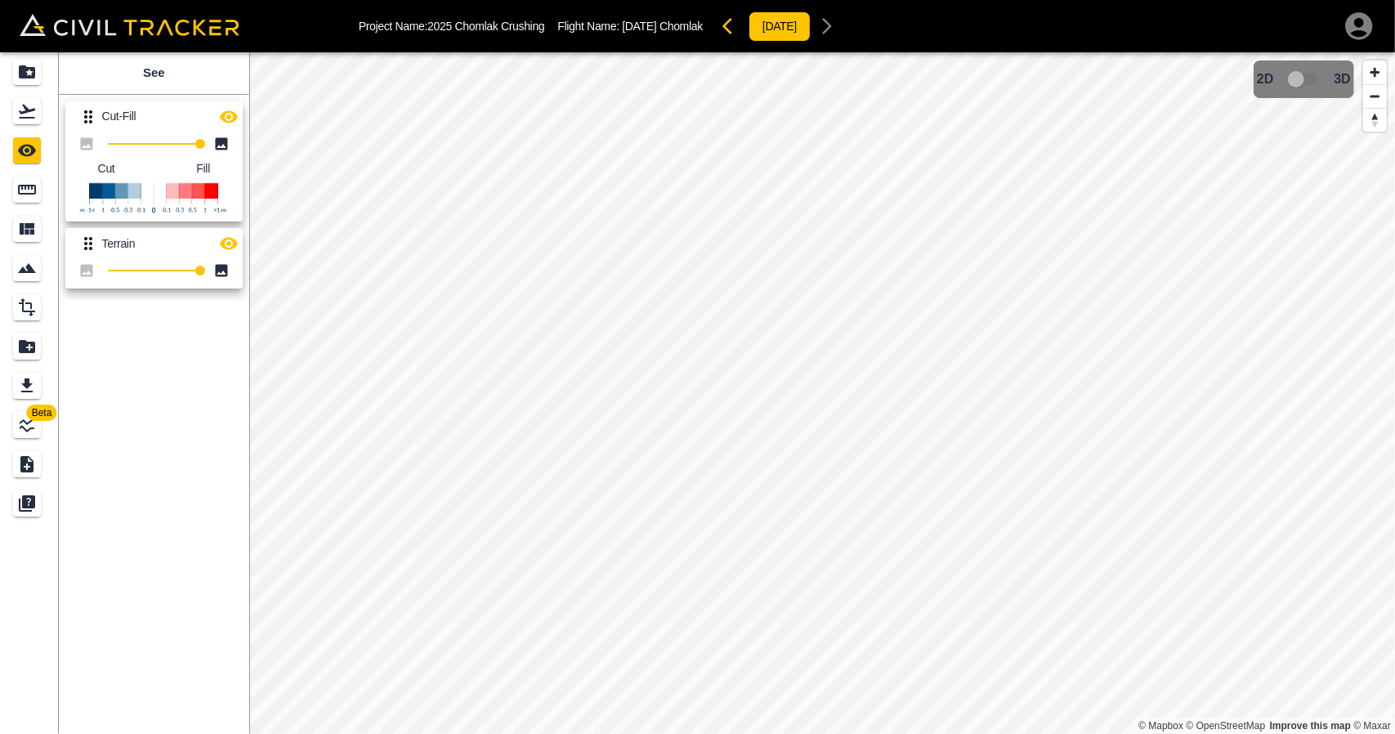
click at [239, 119] on button "button" at bounding box center [229, 117] width 33 height 33
click at [230, 117] on icon "button" at bounding box center [229, 117] width 20 height 20
click at [224, 247] on icon "button" at bounding box center [229, 244] width 18 height 12
click at [38, 109] on div "Flights" at bounding box center [27, 111] width 28 height 26
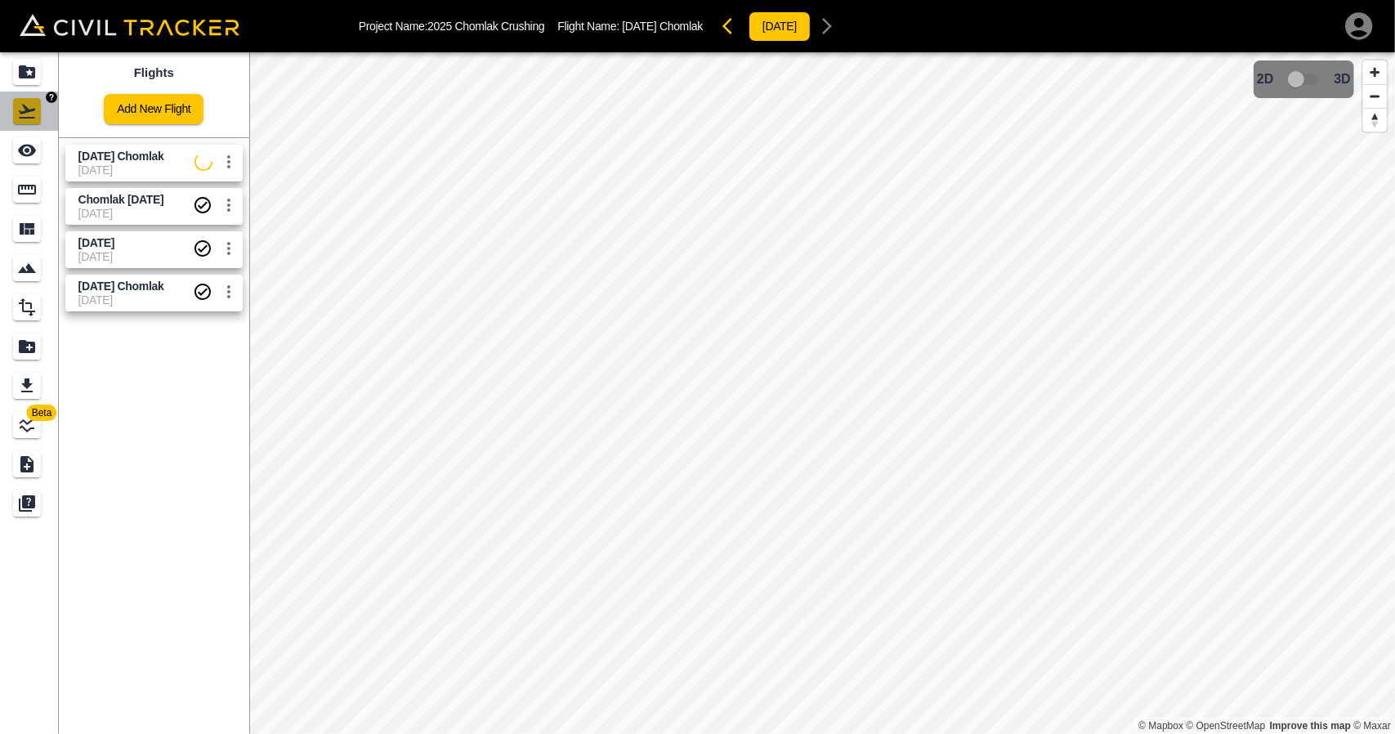
drag, startPoint x: 35, startPoint y: 96, endPoint x: 7, endPoint y: 67, distance: 40.5
click at [34, 96] on link at bounding box center [29, 111] width 59 height 39
click at [7, 67] on link at bounding box center [29, 71] width 59 height 39
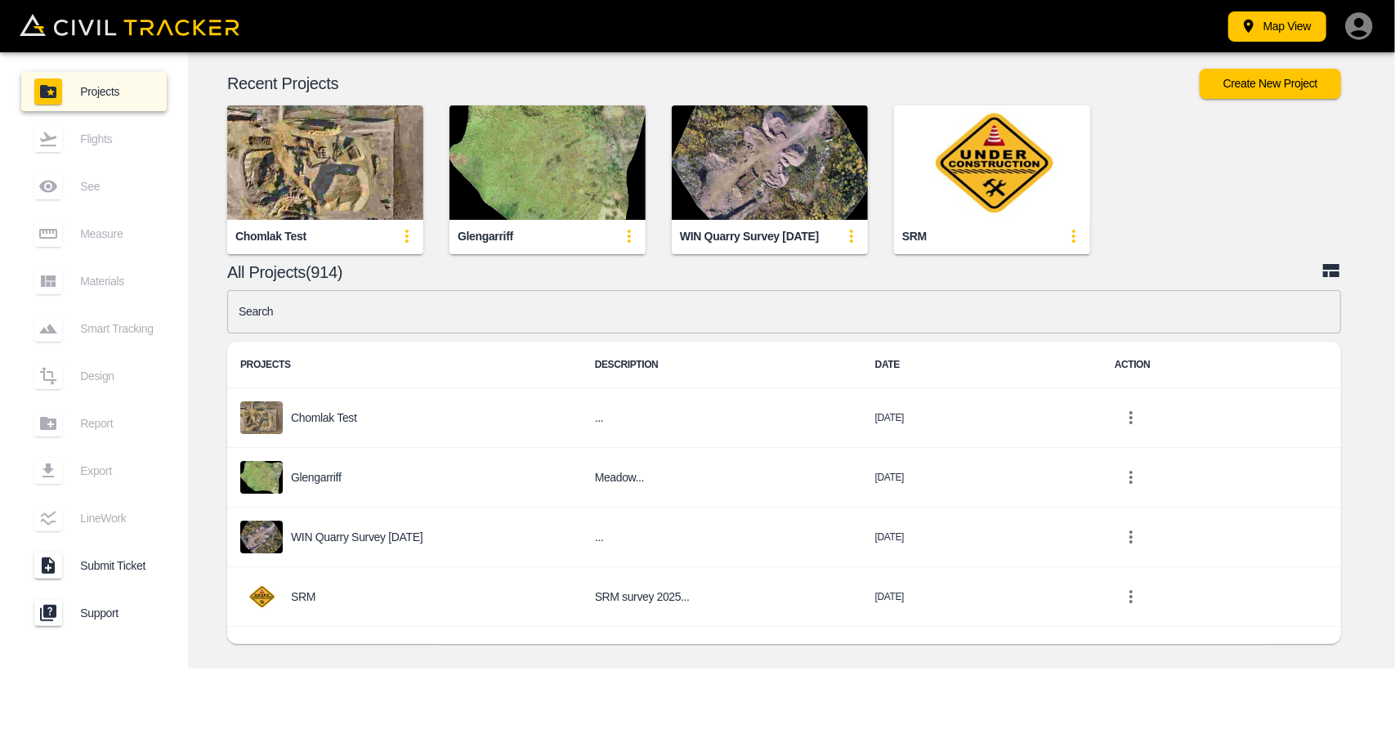
click at [448, 321] on input "text" at bounding box center [784, 311] width 1114 height 43
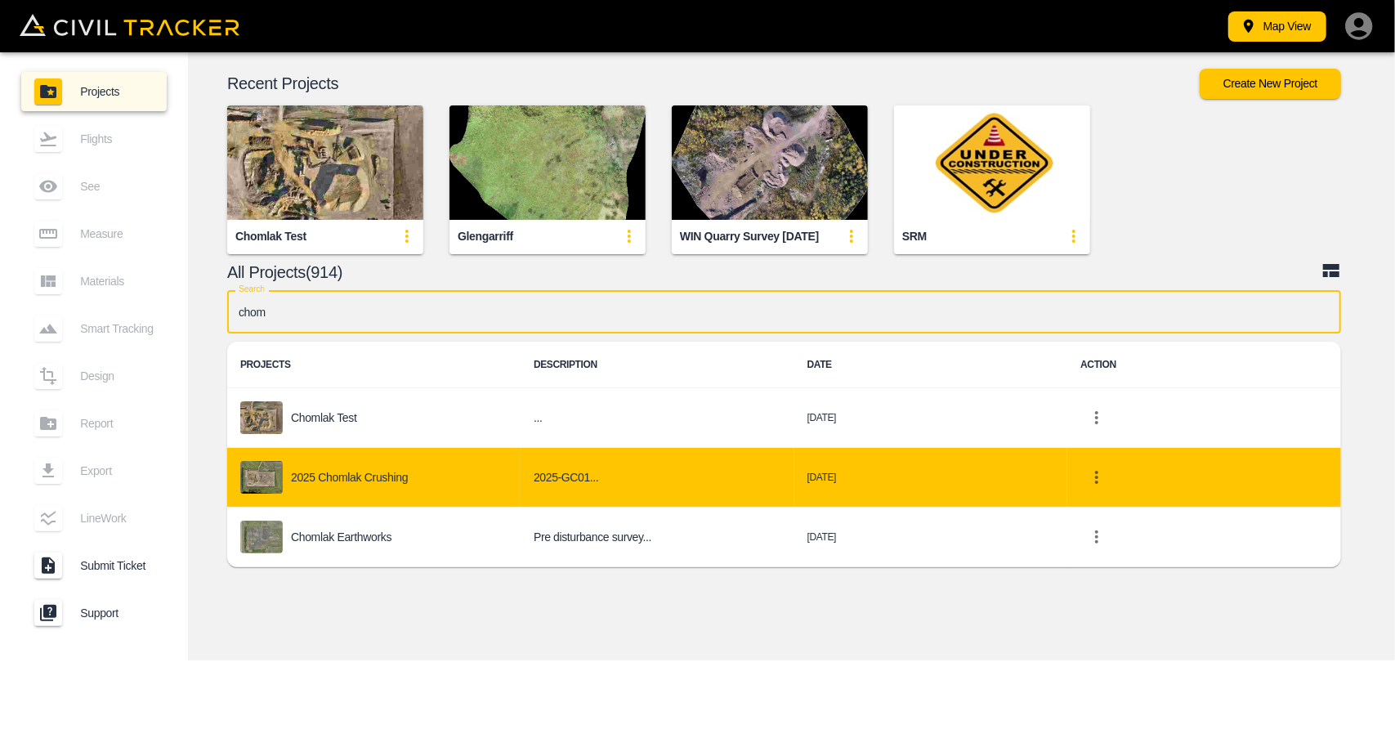
type input "chom"
click at [406, 465] on div "2025 Chomlak Crushing" at bounding box center [373, 477] width 267 height 33
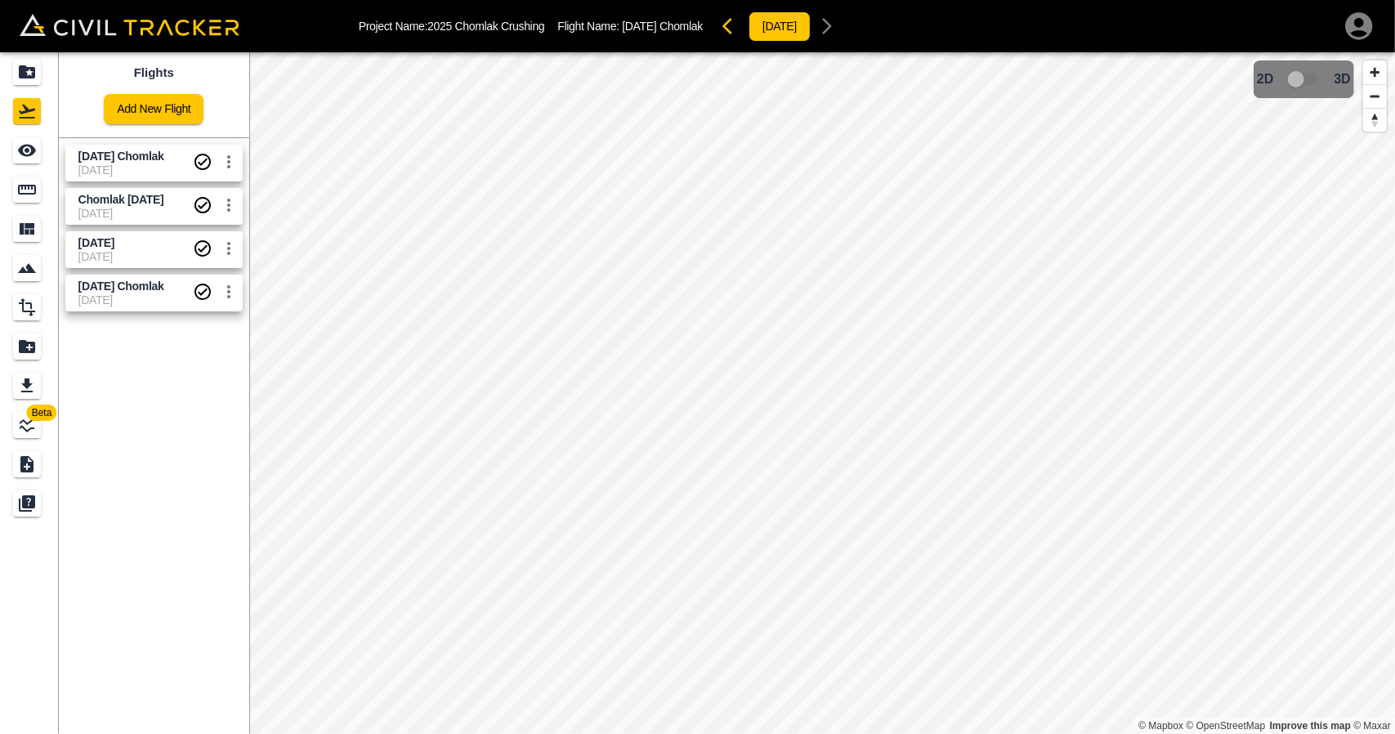
click at [129, 174] on span "[DATE]" at bounding box center [135, 169] width 114 height 13
click at [41, 146] on div "See" at bounding box center [29, 150] width 33 height 26
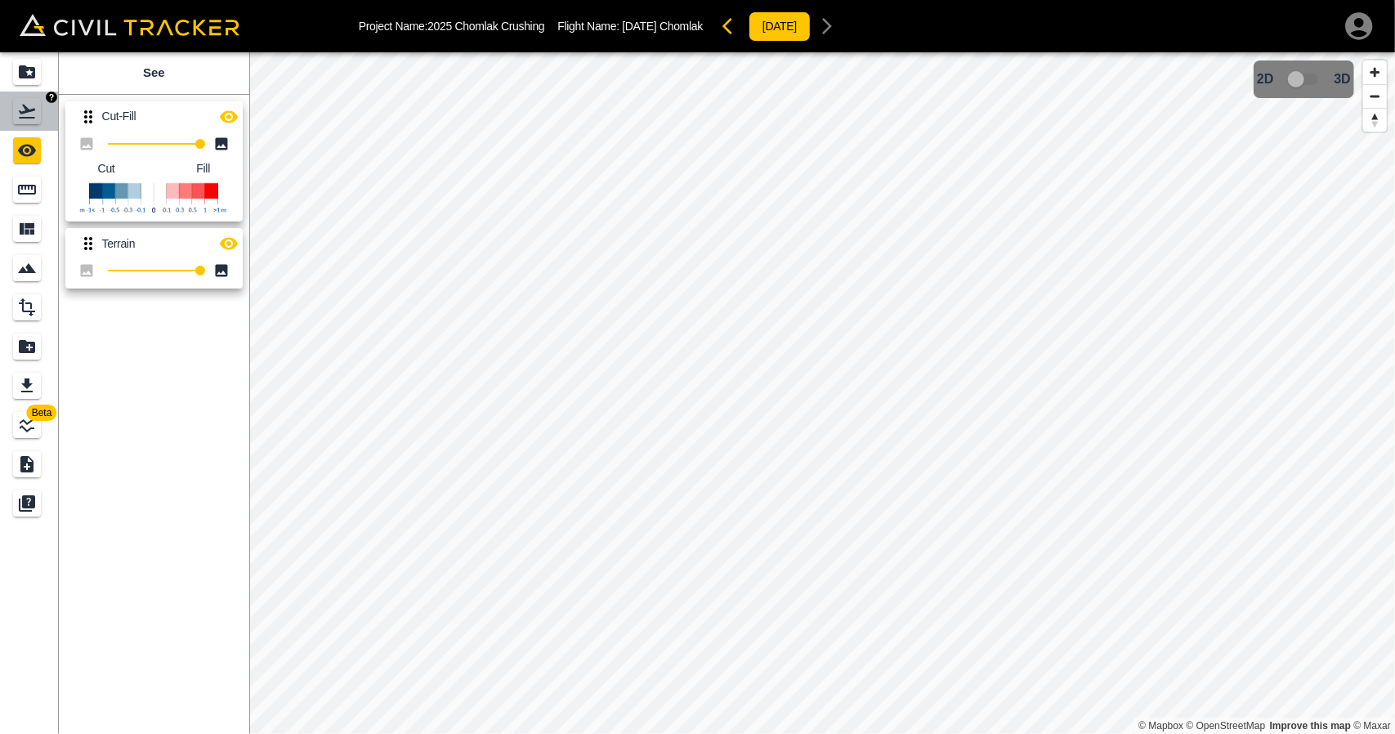
click at [25, 109] on icon "Flights" at bounding box center [27, 112] width 16 height 14
click at [25, 67] on icon "Projects" at bounding box center [27, 71] width 16 height 13
